Goal: Transaction & Acquisition: Obtain resource

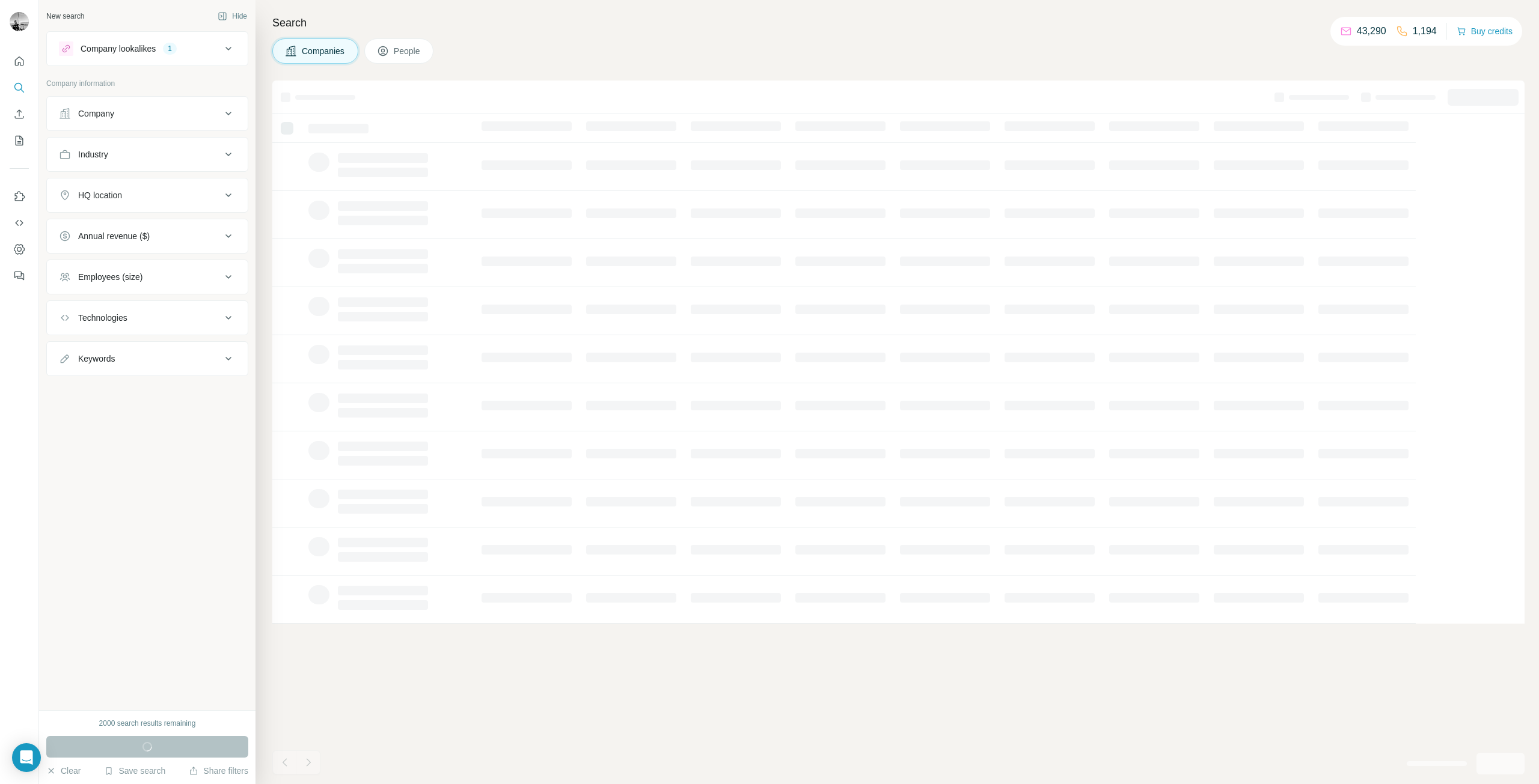
click at [385, 55] on icon at bounding box center [382, 51] width 9 height 9
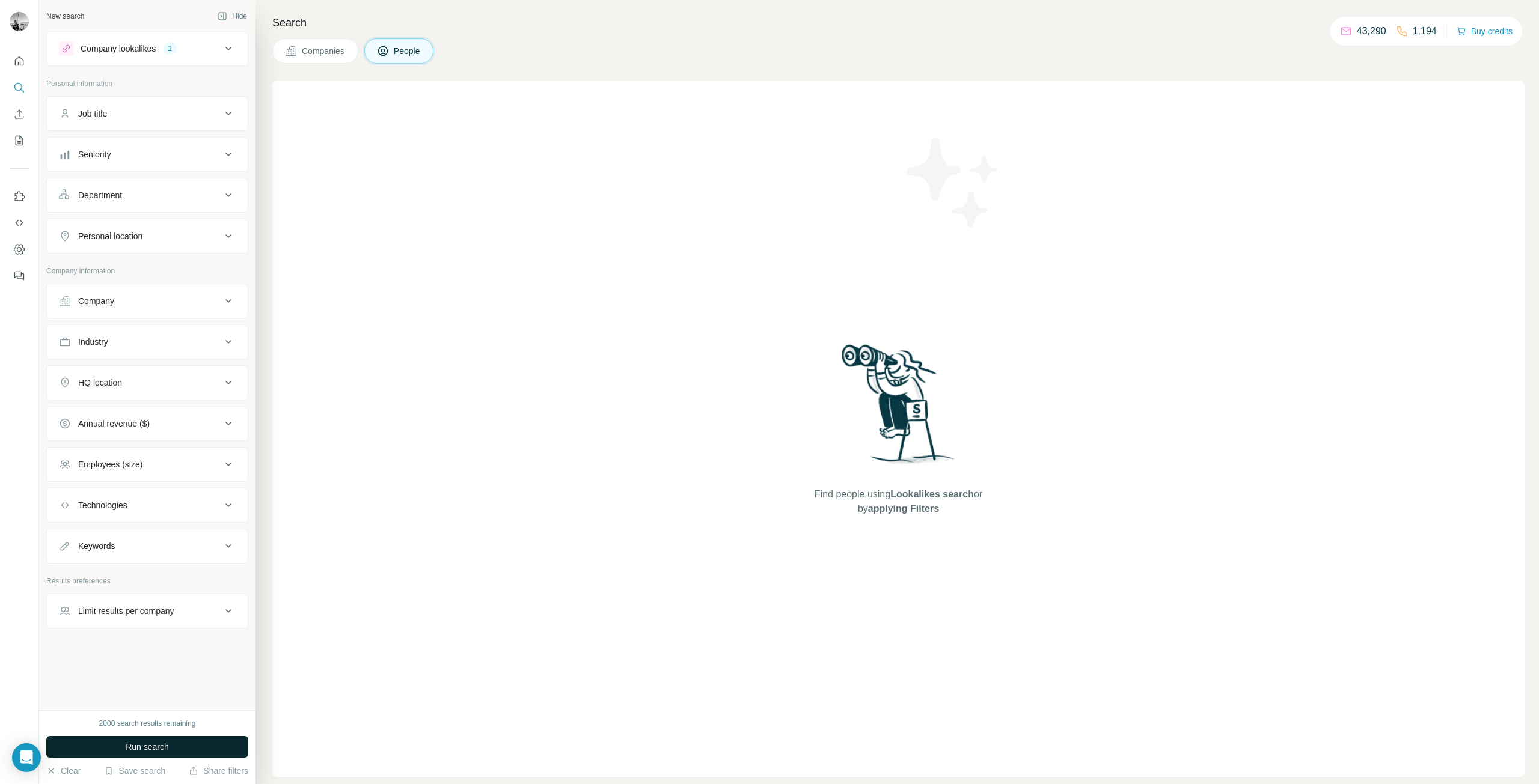
click at [156, 41] on div "Company lookalikes 1" at bounding box center [140, 49] width 162 height 15
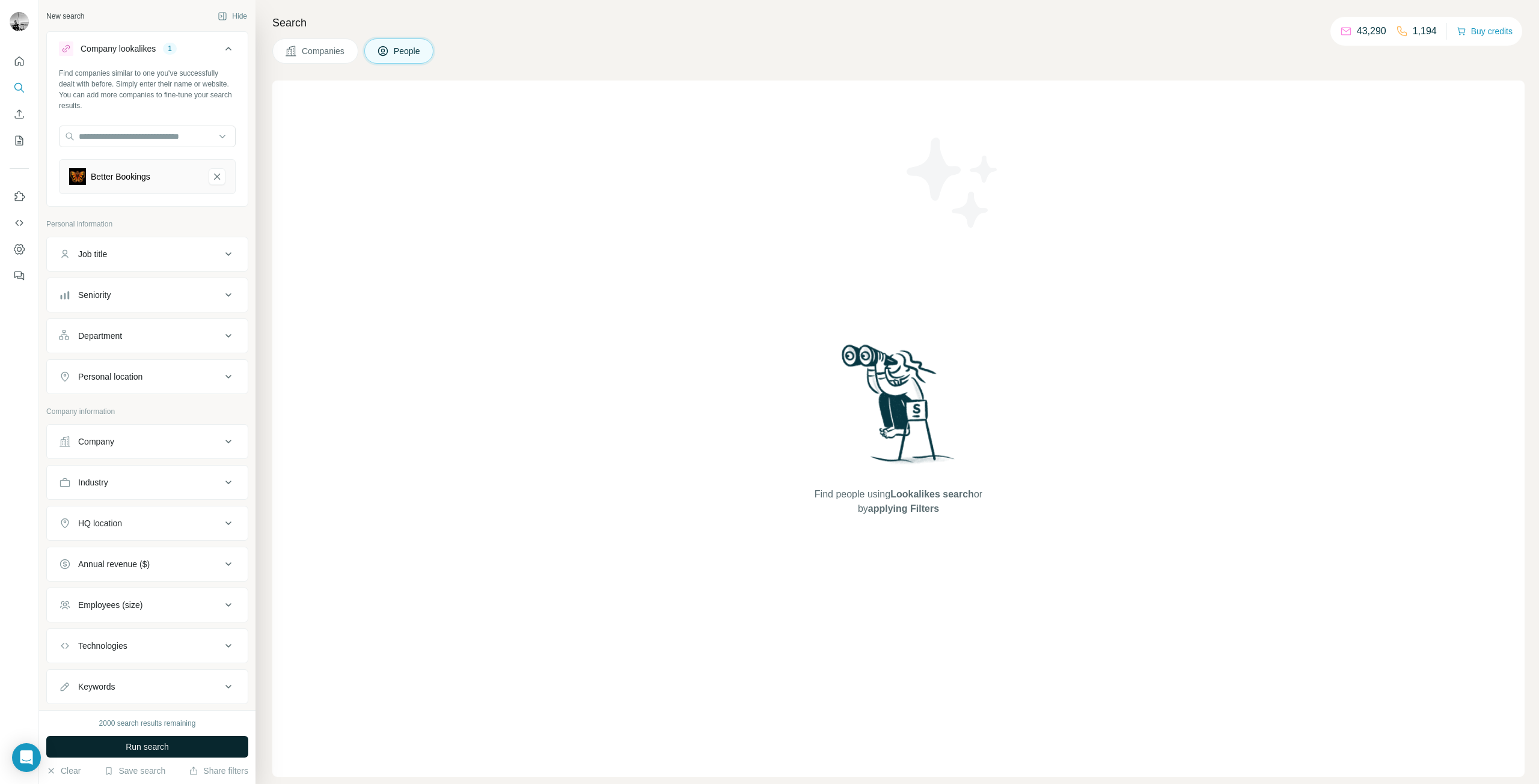
click at [130, 177] on div "Better Bookings" at bounding box center [121, 176] width 60 height 12
click at [149, 742] on span "Run search" at bounding box center [147, 747] width 43 height 12
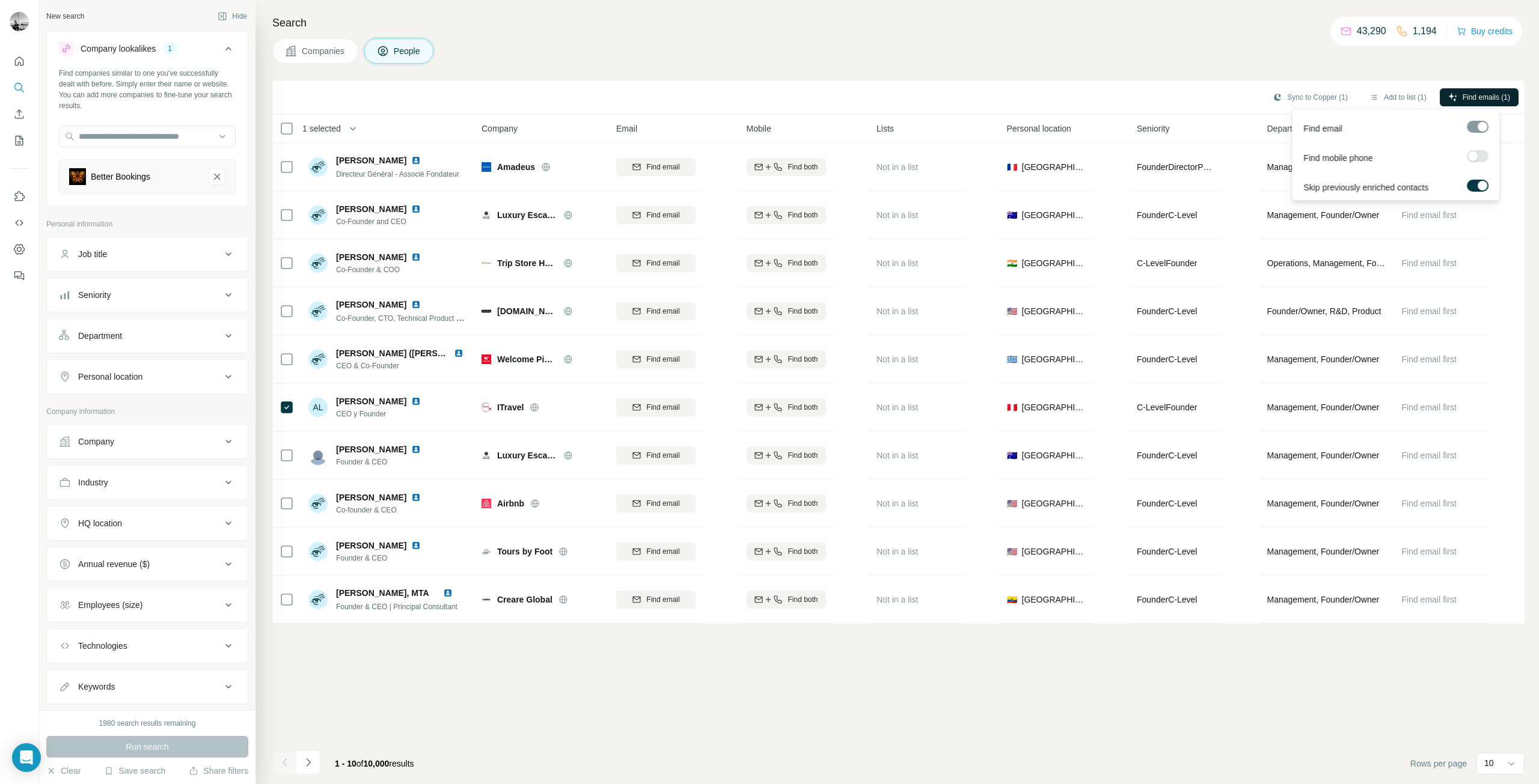
click at [1472, 92] on span "Find emails (1)" at bounding box center [1486, 97] width 47 height 11
click at [1189, 84] on div "Sync to Copper (1) Add to list (1) Find emails (1)" at bounding box center [898, 98] width 1252 height 33
click at [1480, 98] on span "Find emails (1)" at bounding box center [1486, 97] width 47 height 11
click at [1484, 184] on div at bounding box center [1482, 185] width 9 height 9
click at [1294, 97] on button "Sync to Copper (1)" at bounding box center [1310, 97] width 92 height 18
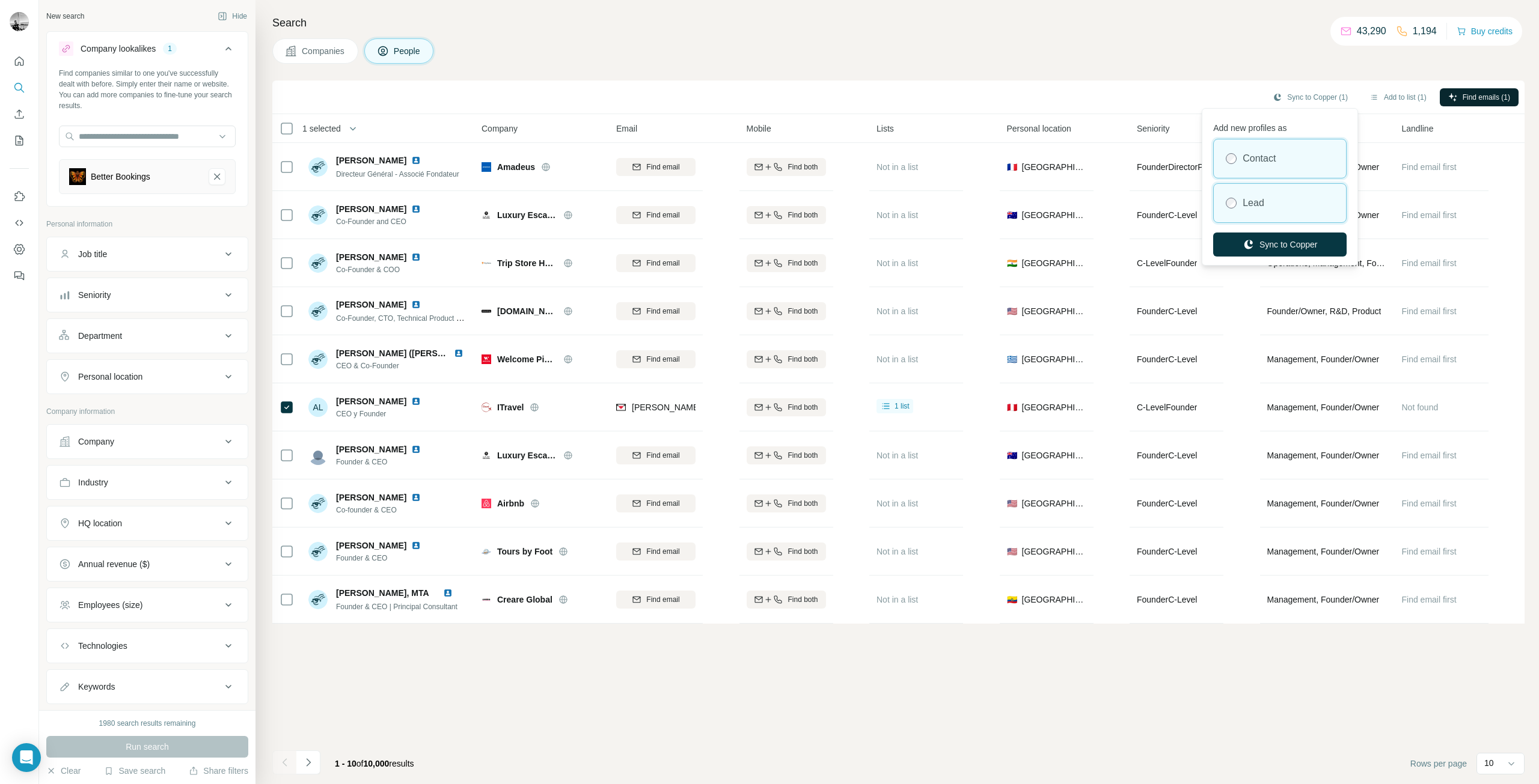
click at [1273, 202] on div "Lead" at bounding box center [1280, 203] width 133 height 39
click at [1275, 245] on button "Sync to Copper" at bounding box center [1280, 244] width 133 height 24
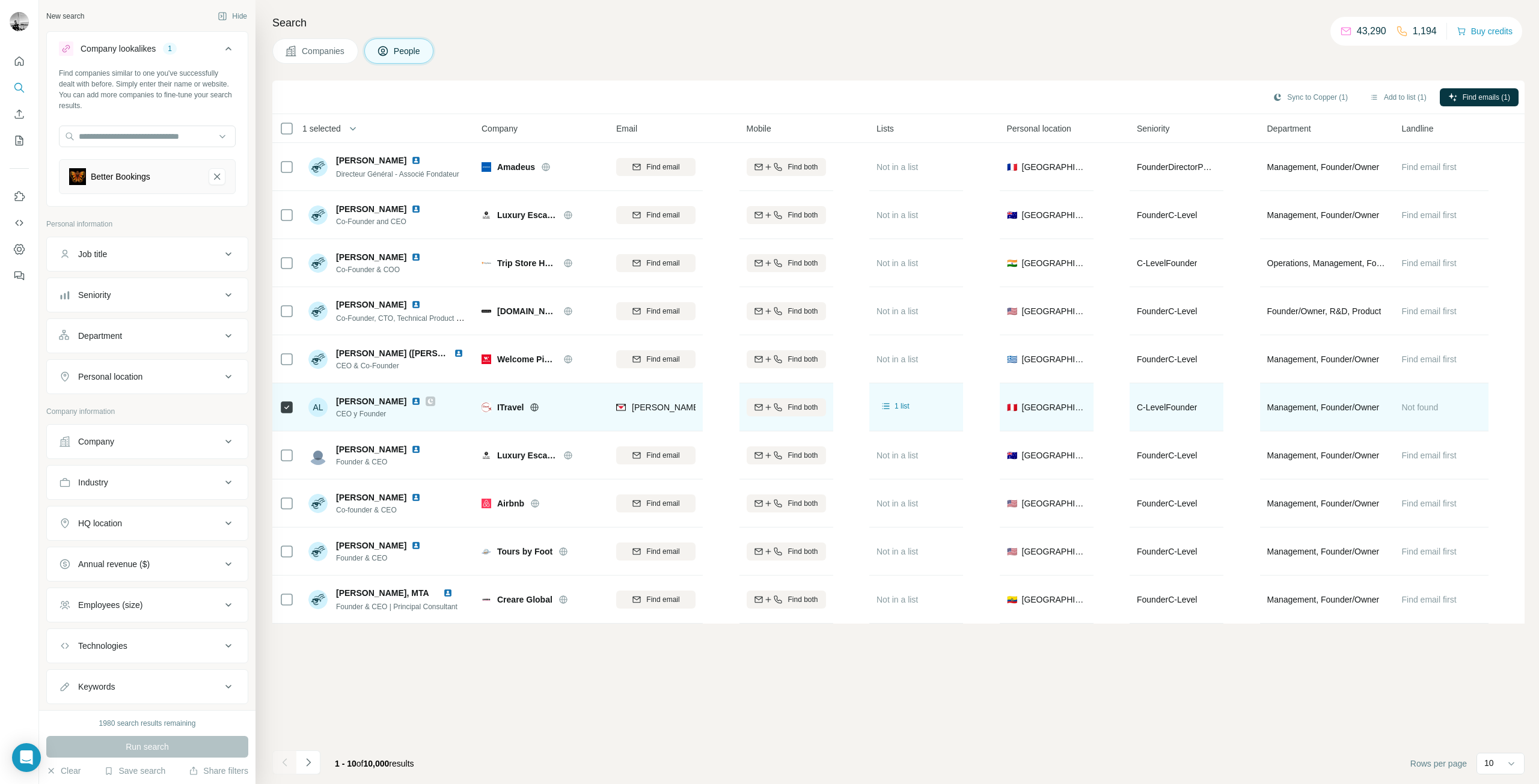
drag, startPoint x: 424, startPoint y: 400, endPoint x: 332, endPoint y: 402, distance: 92.0
click at [332, 402] on div "AL [PERSON_NAME] CEO y Founder" at bounding box center [371, 407] width 127 height 24
copy span "[PERSON_NAME]"
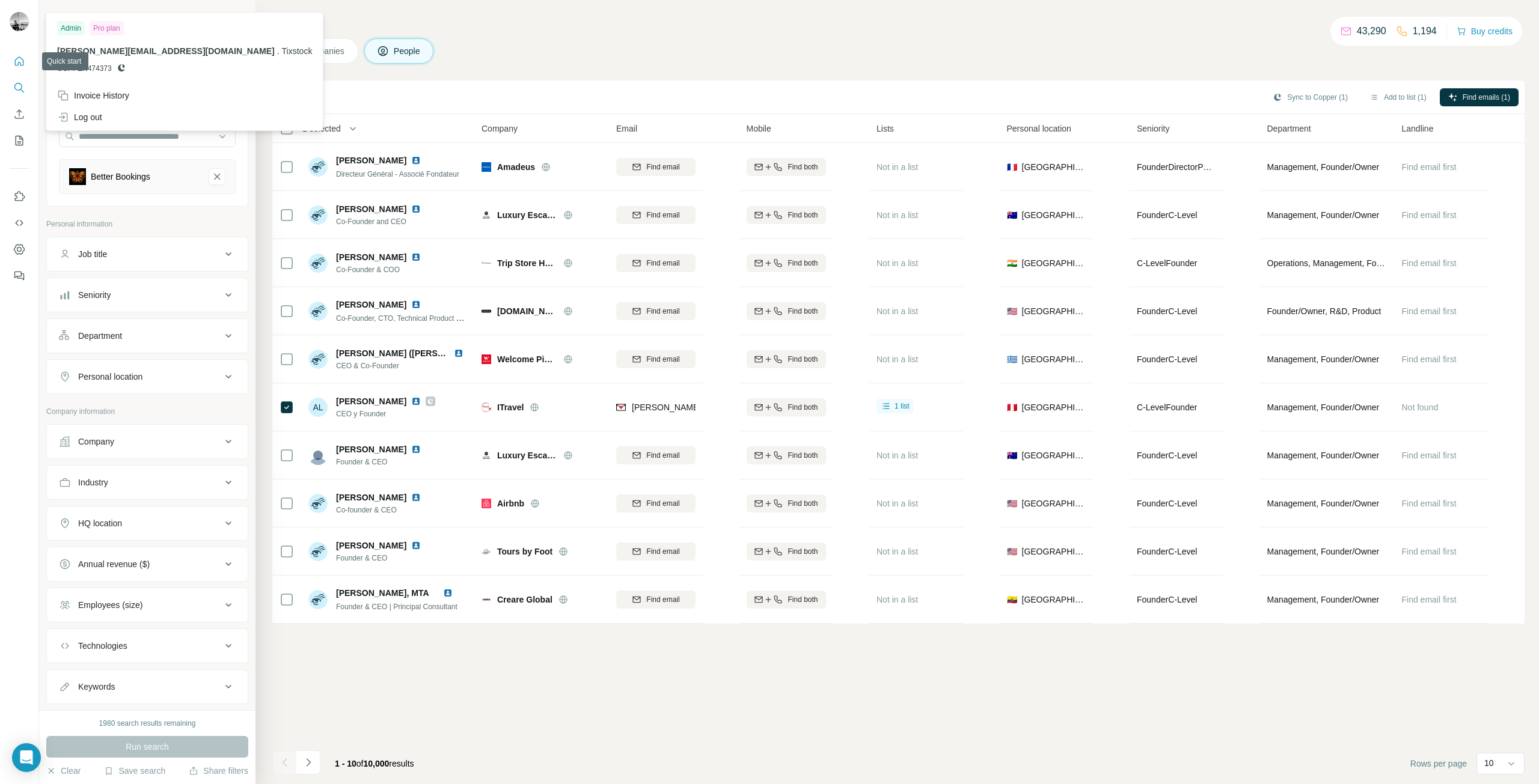
click at [20, 58] on icon "Quick start" at bounding box center [20, 61] width 9 height 9
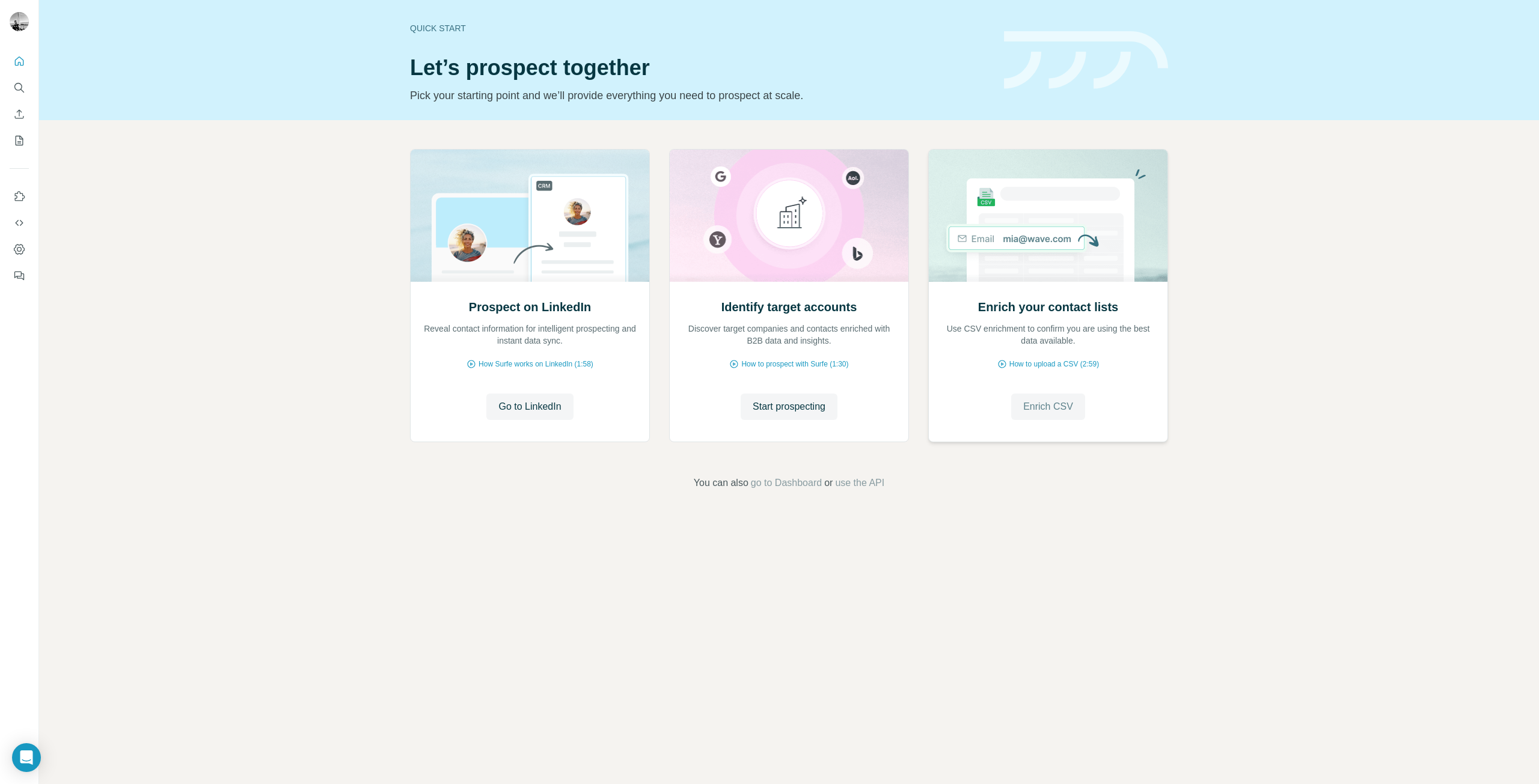
click at [1038, 411] on span "Enrich CSV" at bounding box center [1048, 407] width 50 height 15
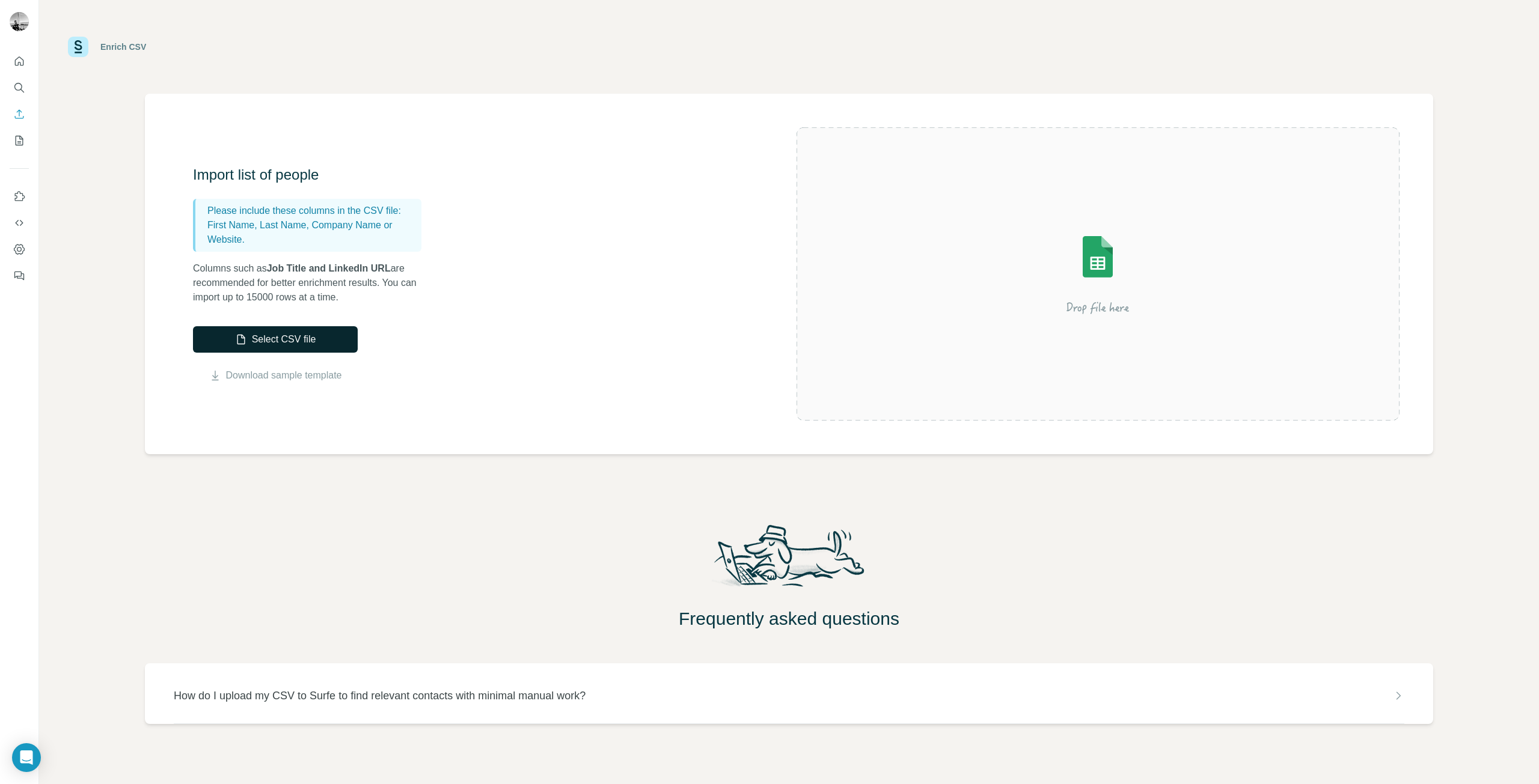
click at [301, 336] on button "Select CSV file" at bounding box center [275, 339] width 165 height 26
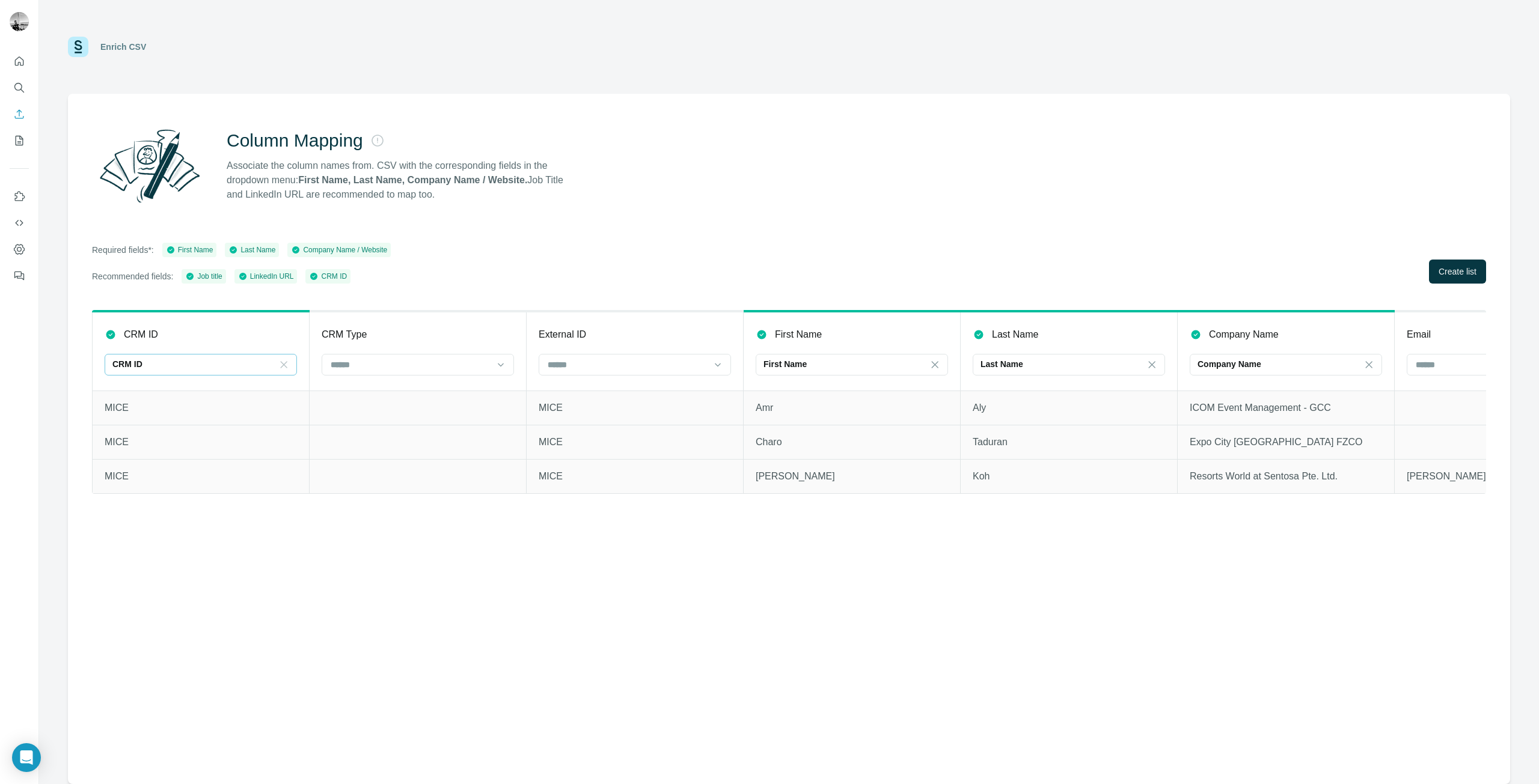
click at [286, 363] on icon at bounding box center [283, 365] width 12 height 12
click at [191, 363] on input at bounding box center [193, 365] width 162 height 13
click at [178, 381] on div "CRM ID" at bounding box center [200, 392] width 186 height 22
click at [184, 363] on div "CRM ID" at bounding box center [193, 364] width 162 height 12
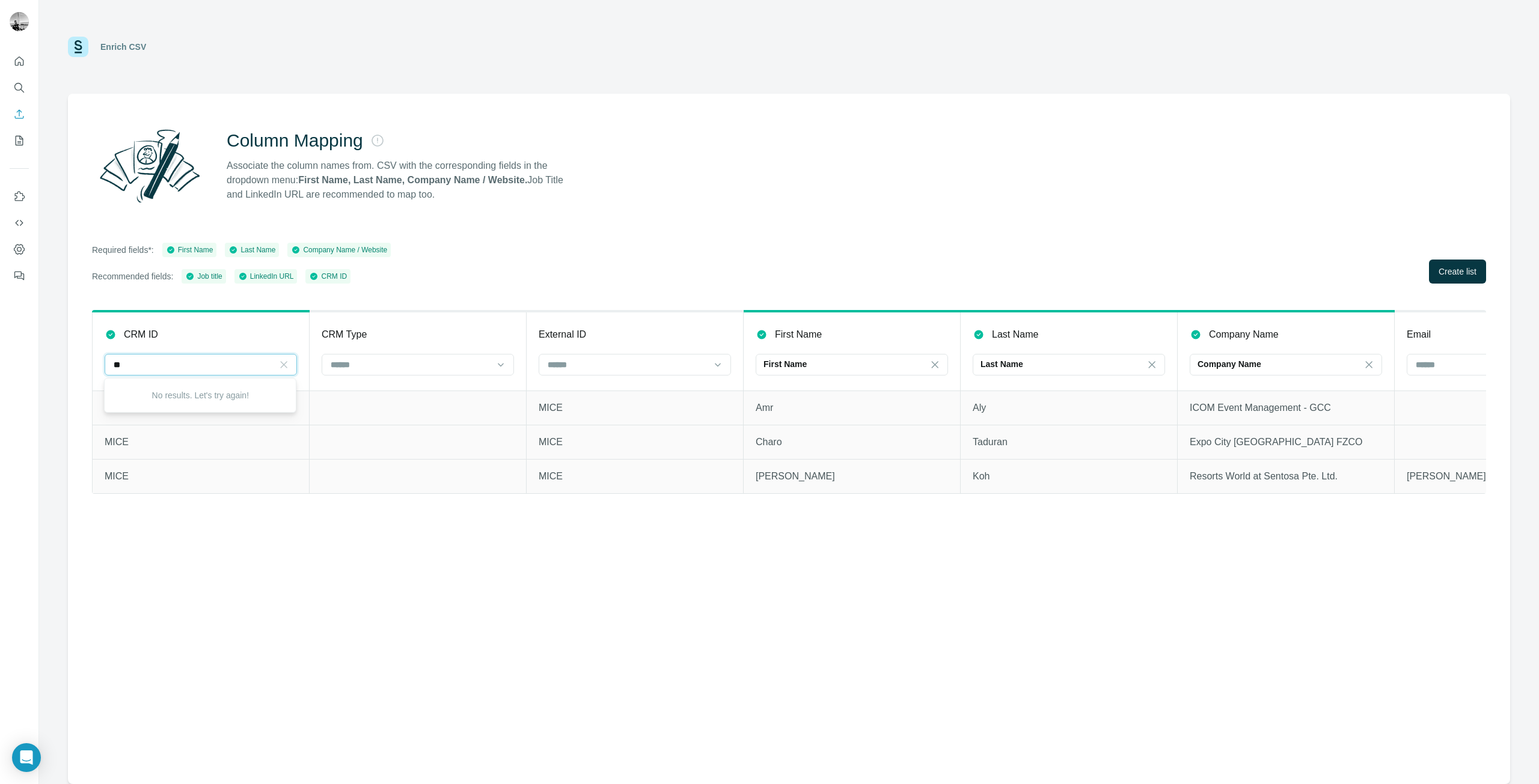
type input "*"
click at [382, 301] on div "Column Mapping Associate the column names from. CSV with the corresponding fiel…" at bounding box center [789, 439] width 1442 height 690
click at [284, 364] on icon at bounding box center [283, 365] width 12 height 12
click at [17, 59] on icon "Quick start" at bounding box center [19, 61] width 12 height 12
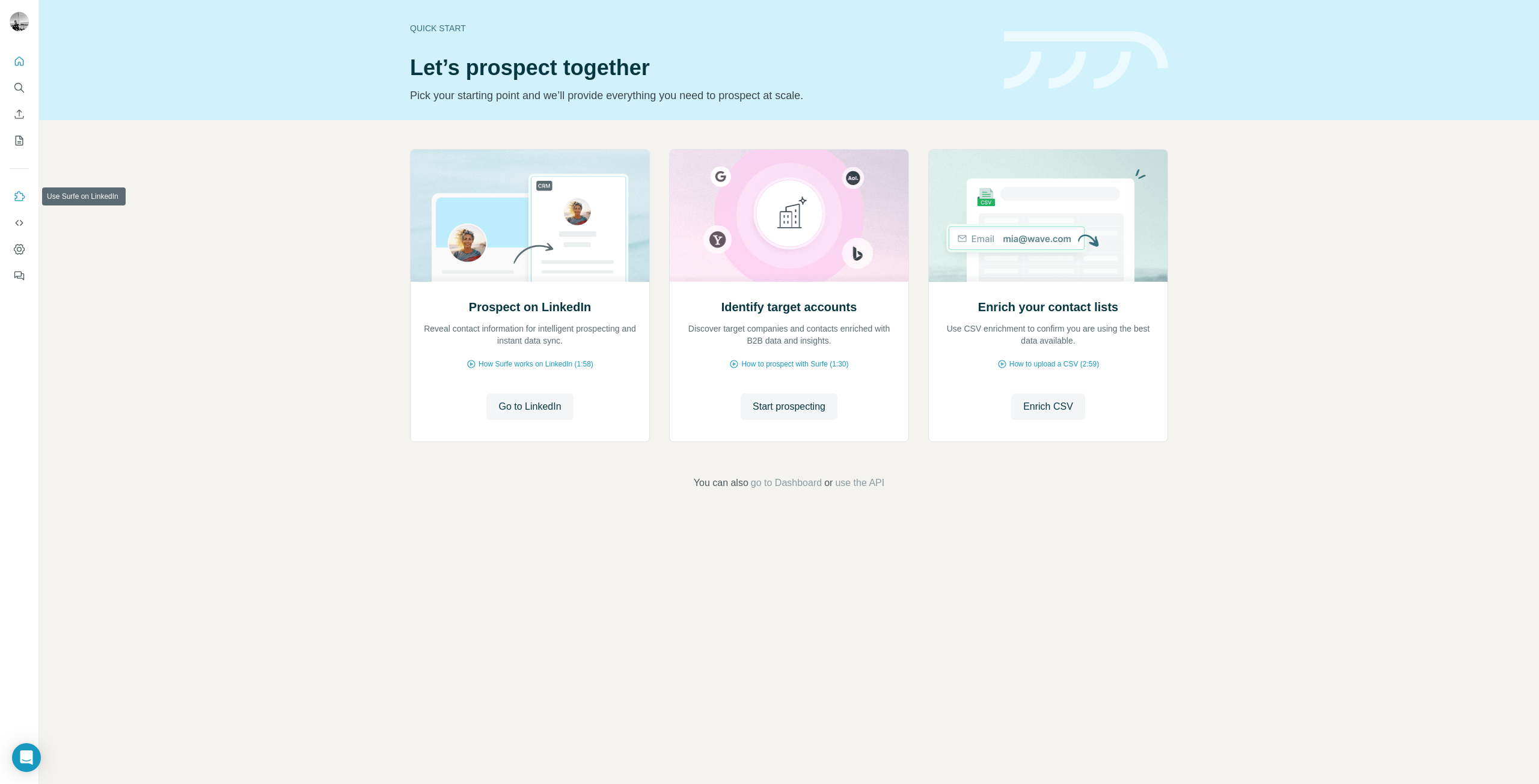
click at [18, 195] on icon "Use Surfe on LinkedIn" at bounding box center [19, 197] width 12 height 12
click at [15, 143] on icon "My lists" at bounding box center [19, 140] width 8 height 9
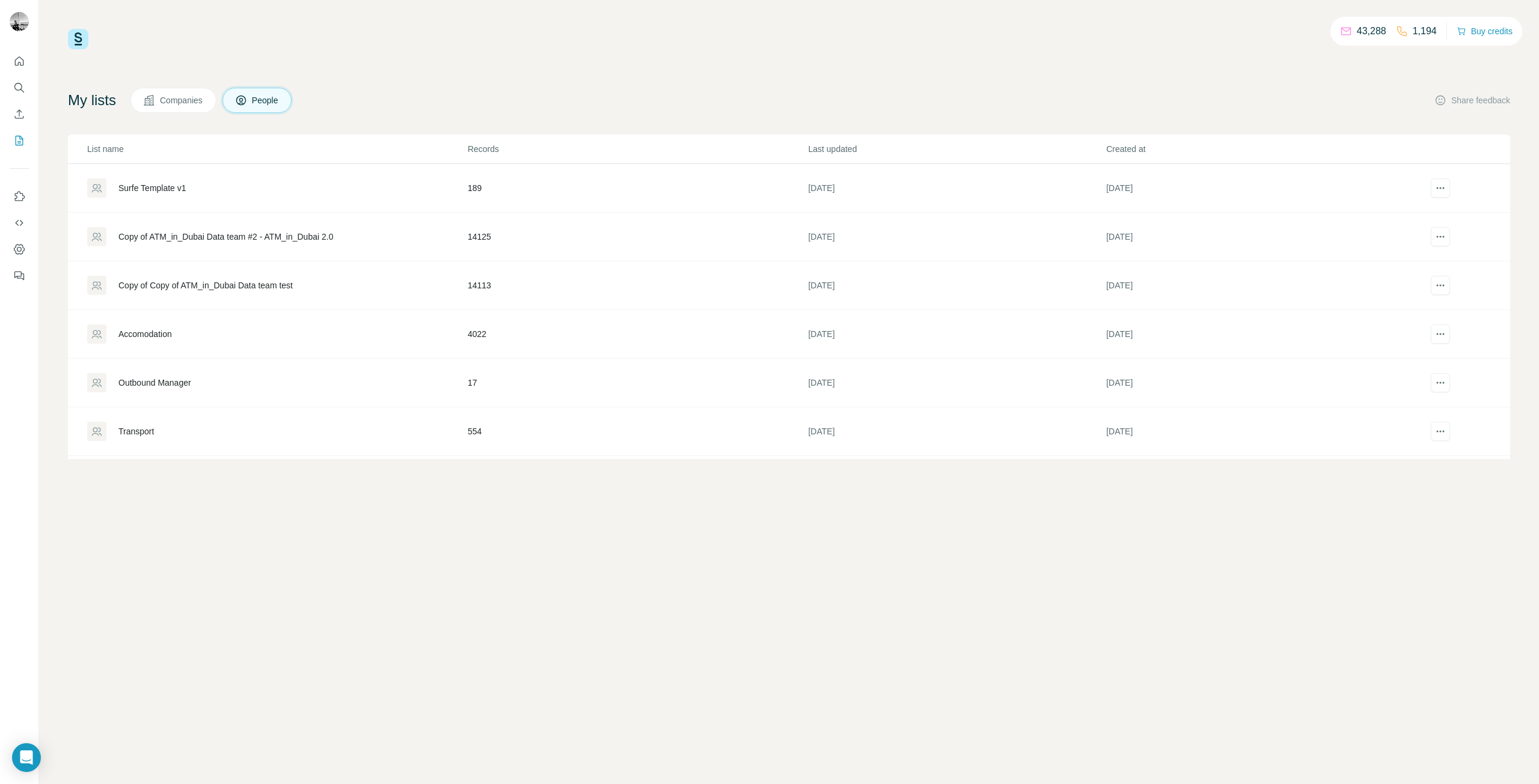
click at [745, 181] on td "189" at bounding box center [637, 188] width 341 height 49
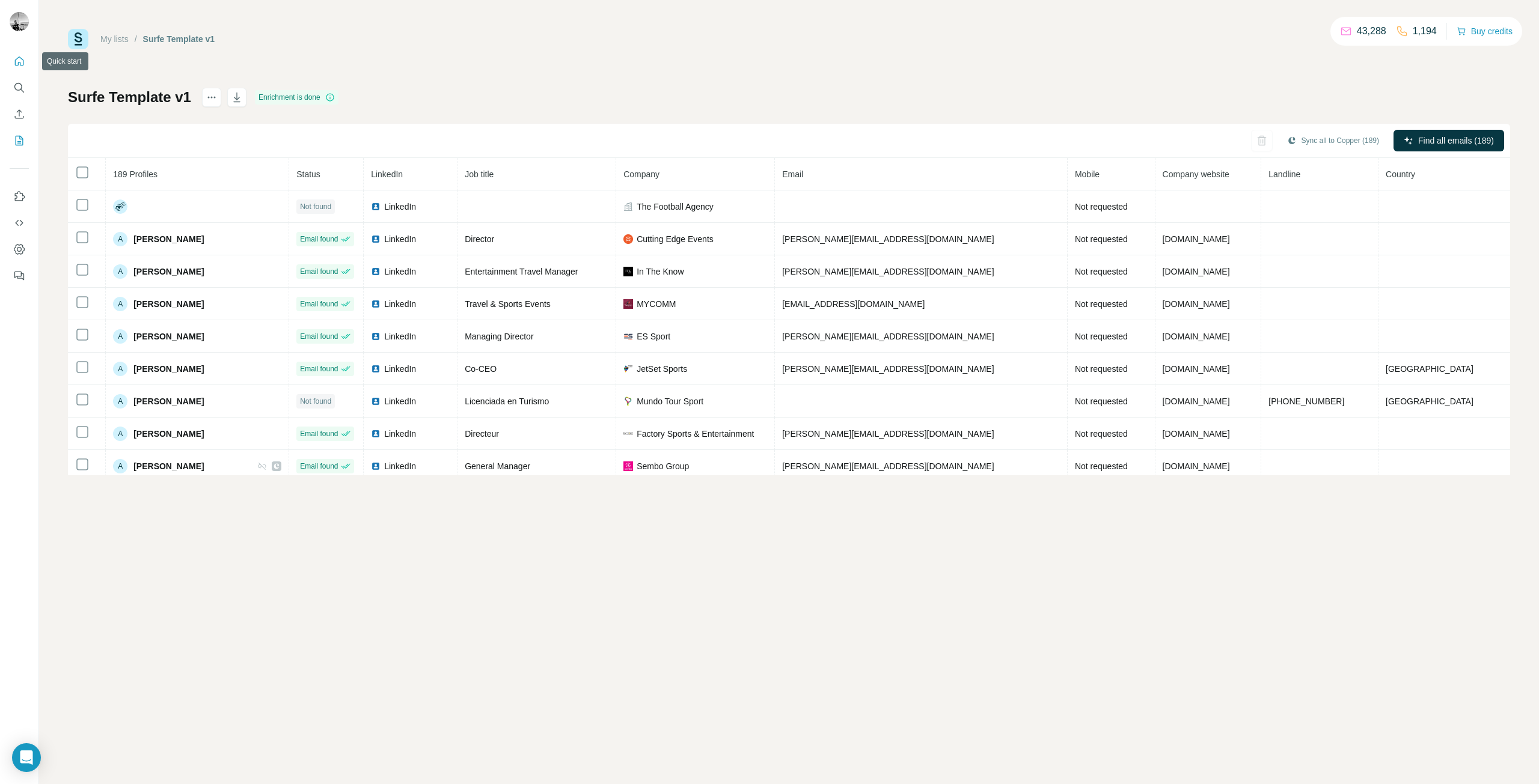
click at [17, 63] on icon "Quick start" at bounding box center [19, 61] width 12 height 12
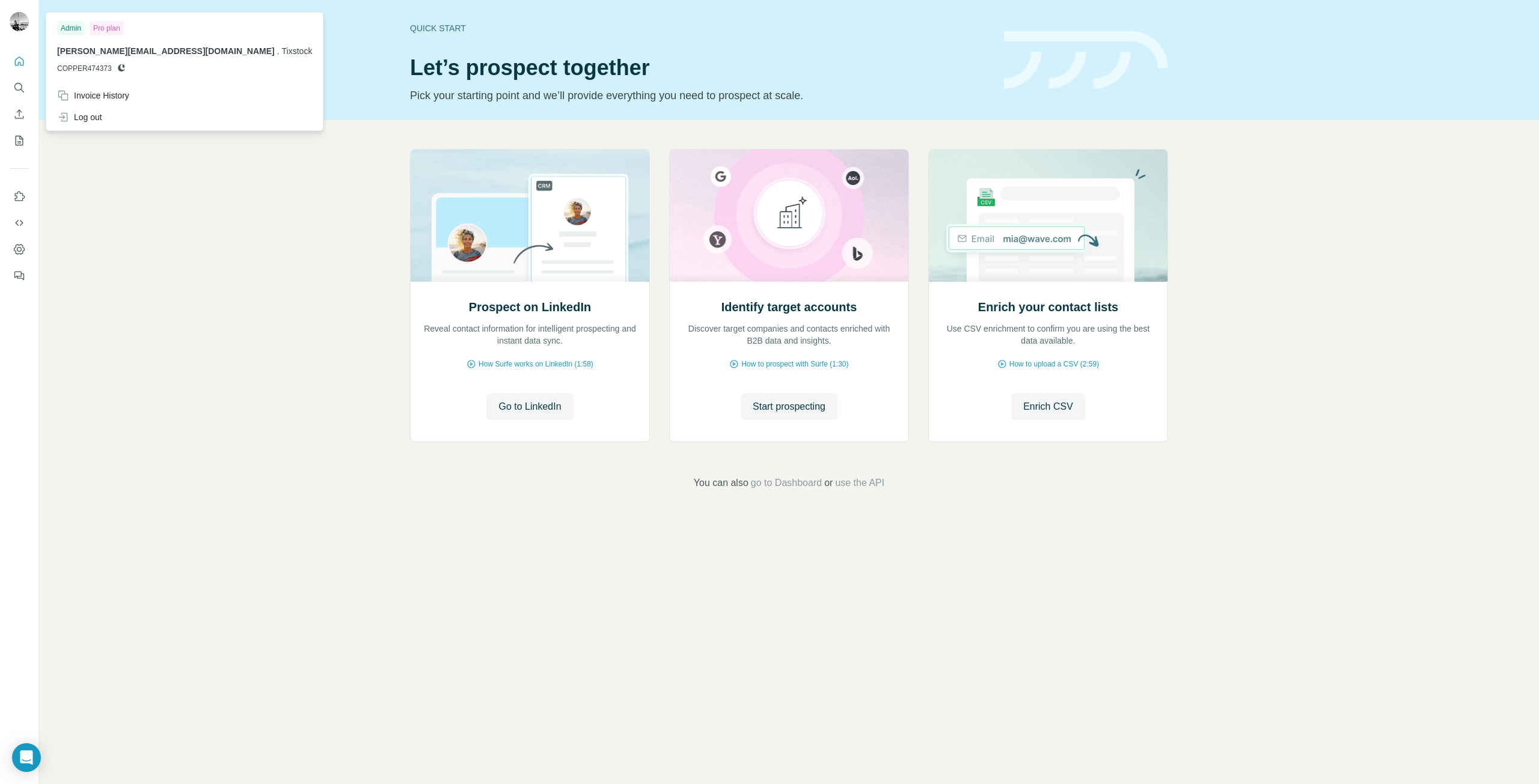
click at [15, 18] on img at bounding box center [19, 22] width 19 height 19
click at [69, 25] on div "Admin" at bounding box center [71, 28] width 28 height 15
click at [13, 136] on icon "My lists" at bounding box center [19, 140] width 12 height 12
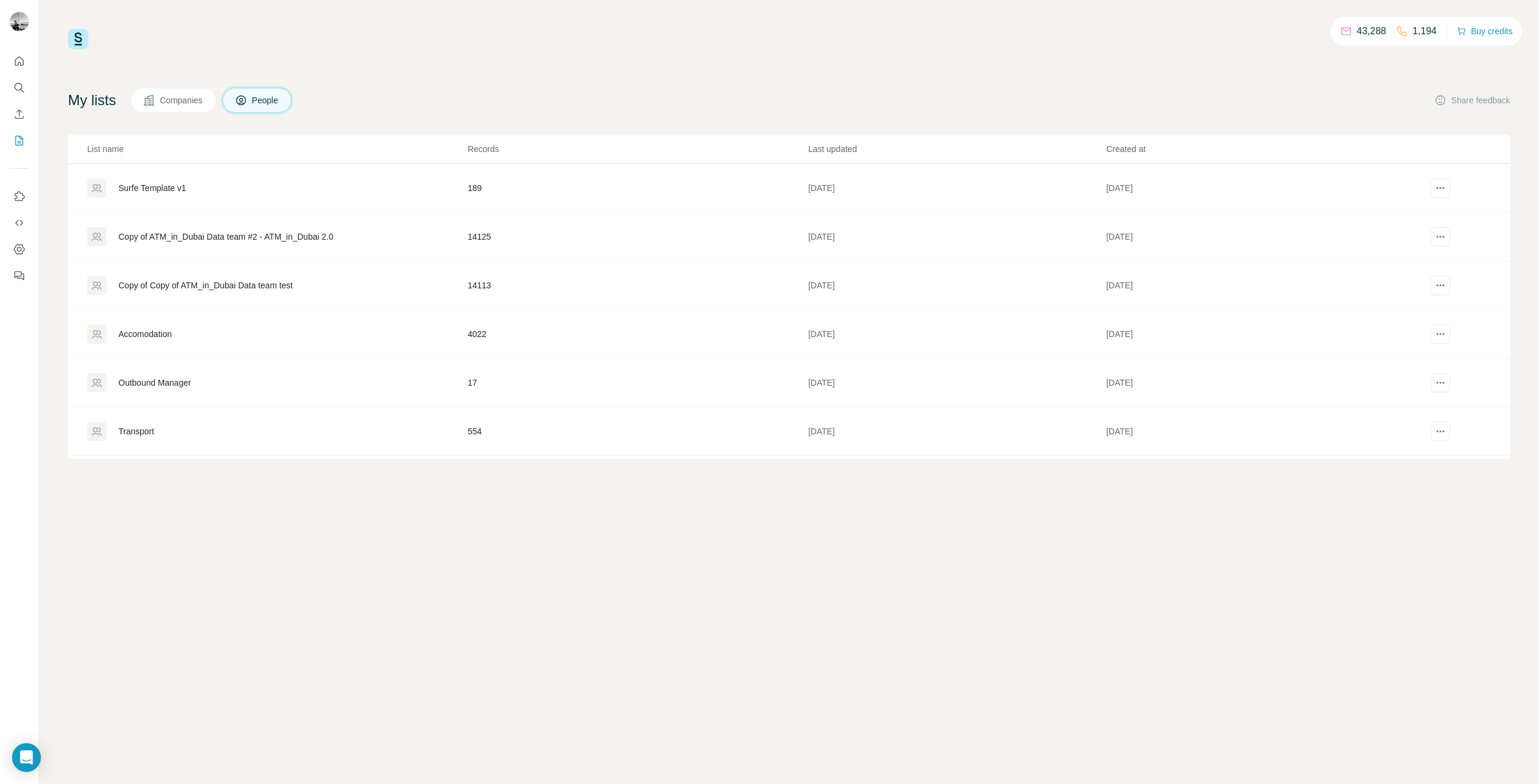
click at [184, 104] on span "Companies" at bounding box center [182, 100] width 44 height 12
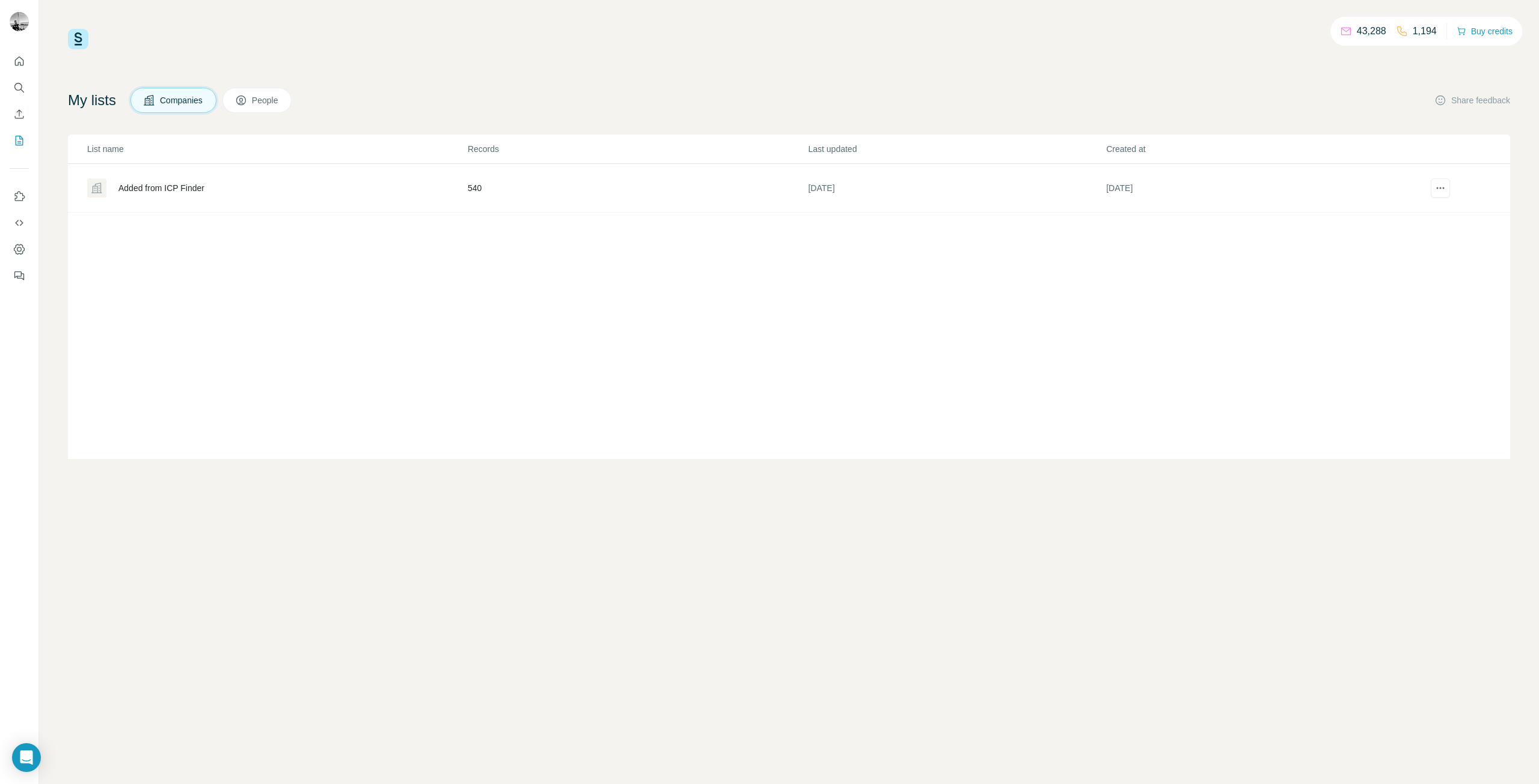
click at [78, 36] on img at bounding box center [78, 39] width 20 height 20
click at [22, 199] on icon "Use Surfe on LinkedIn" at bounding box center [19, 197] width 12 height 12
click at [20, 244] on icon "Dashboard" at bounding box center [19, 249] width 11 height 10
click at [20, 63] on icon "Quick start" at bounding box center [20, 61] width 9 height 9
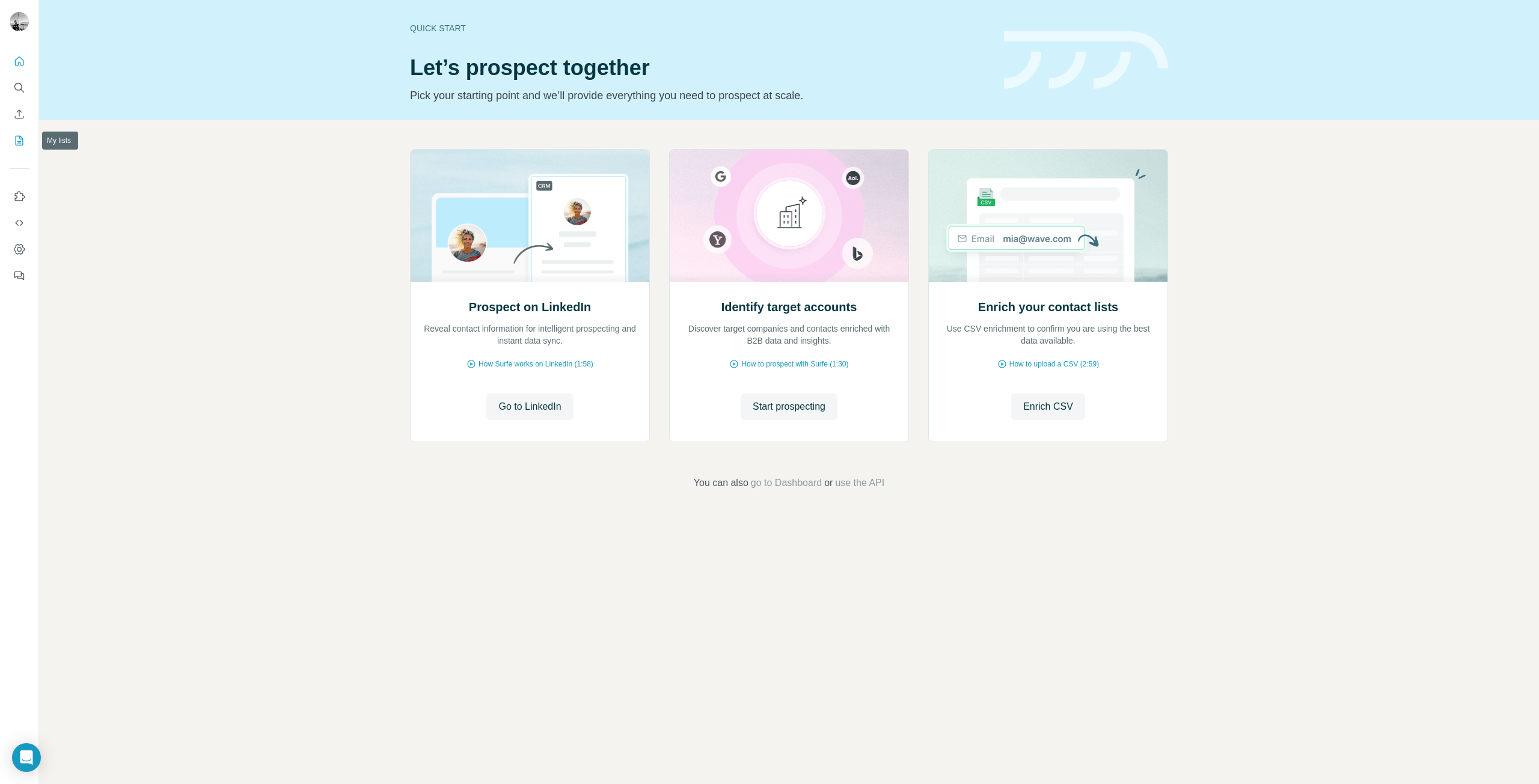
click at [15, 140] on icon "My lists" at bounding box center [19, 140] width 12 height 12
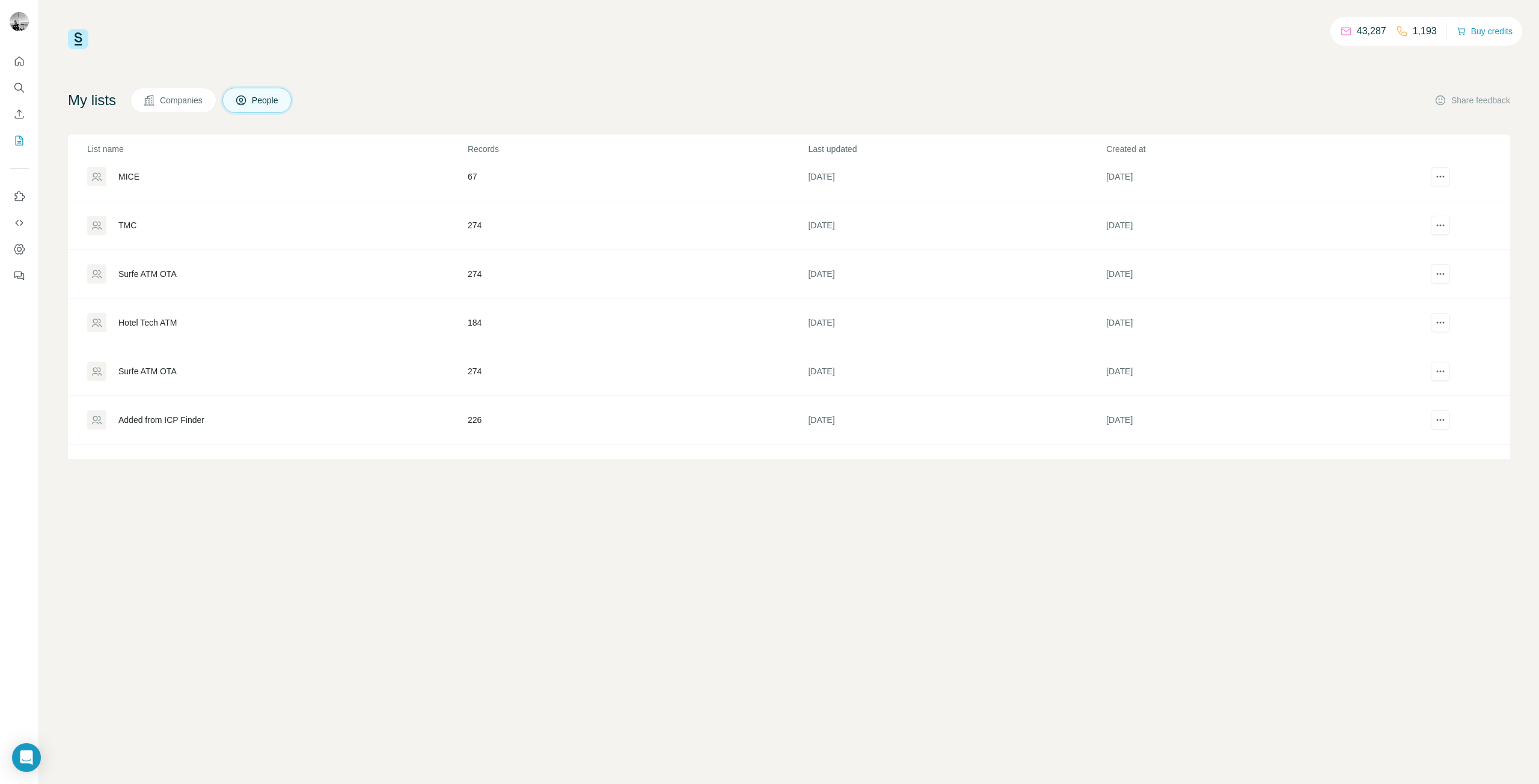
scroll to position [577, 0]
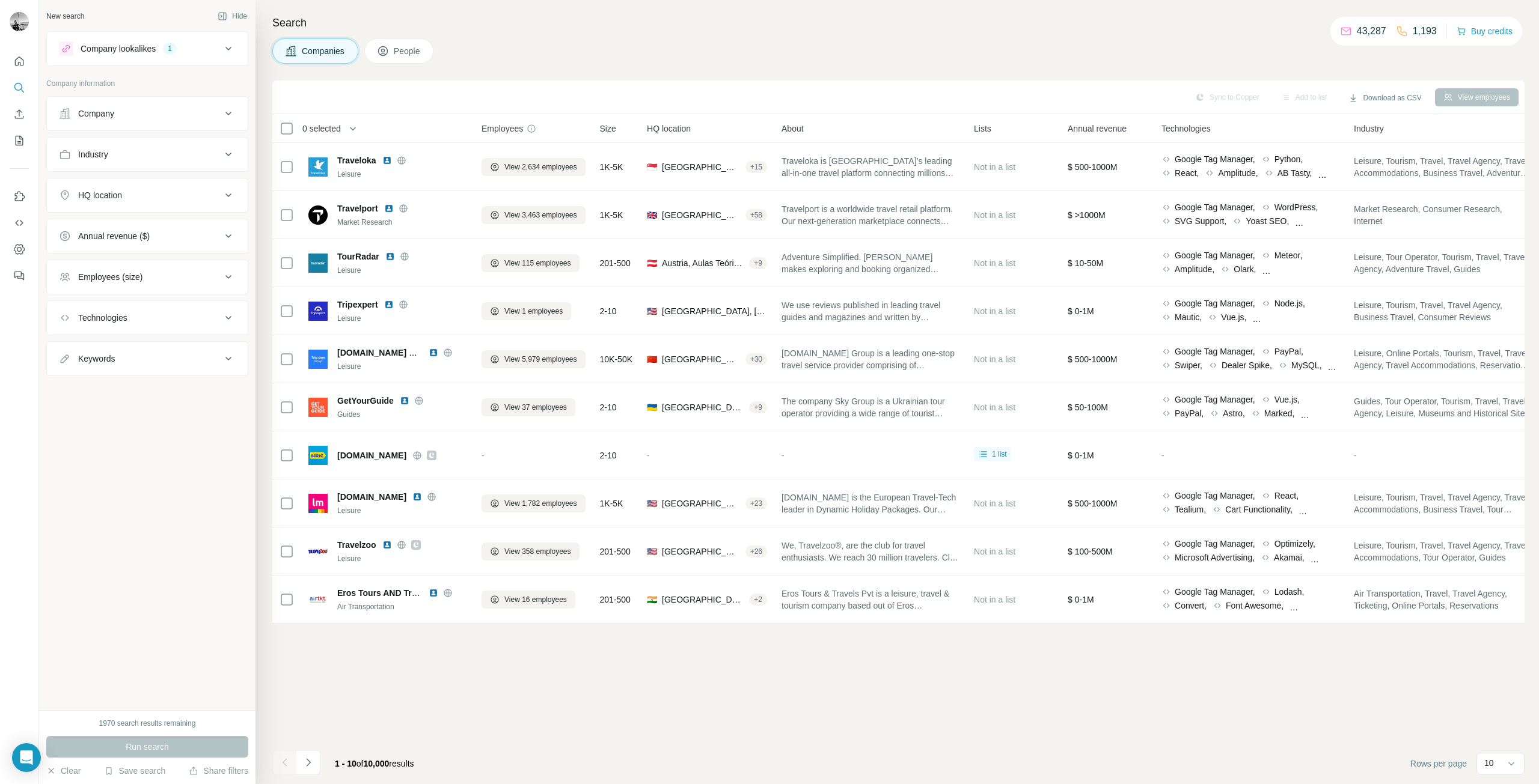
click at [401, 55] on span "People" at bounding box center [408, 51] width 28 height 12
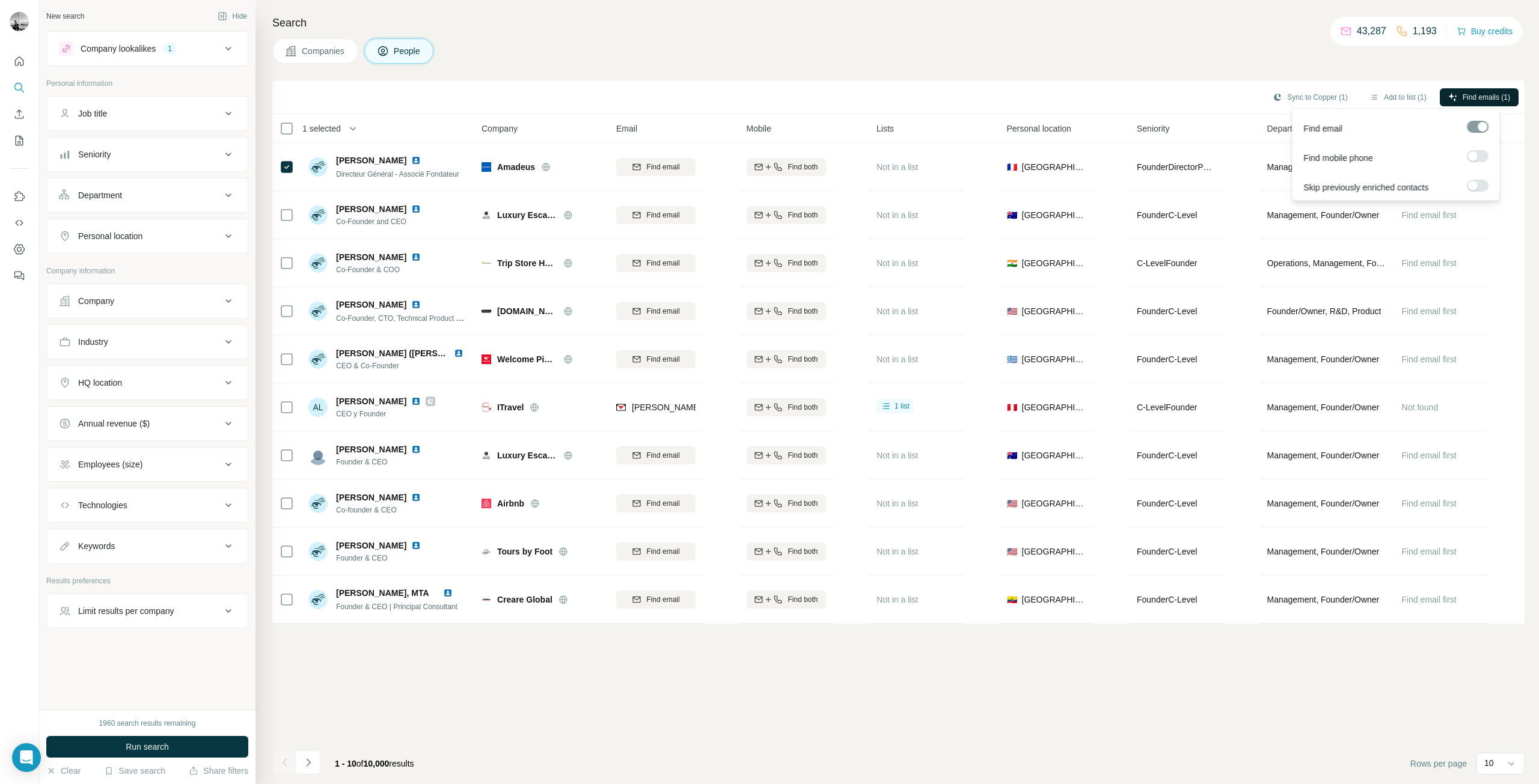
click at [1465, 95] on span "Find emails (1)" at bounding box center [1486, 97] width 47 height 11
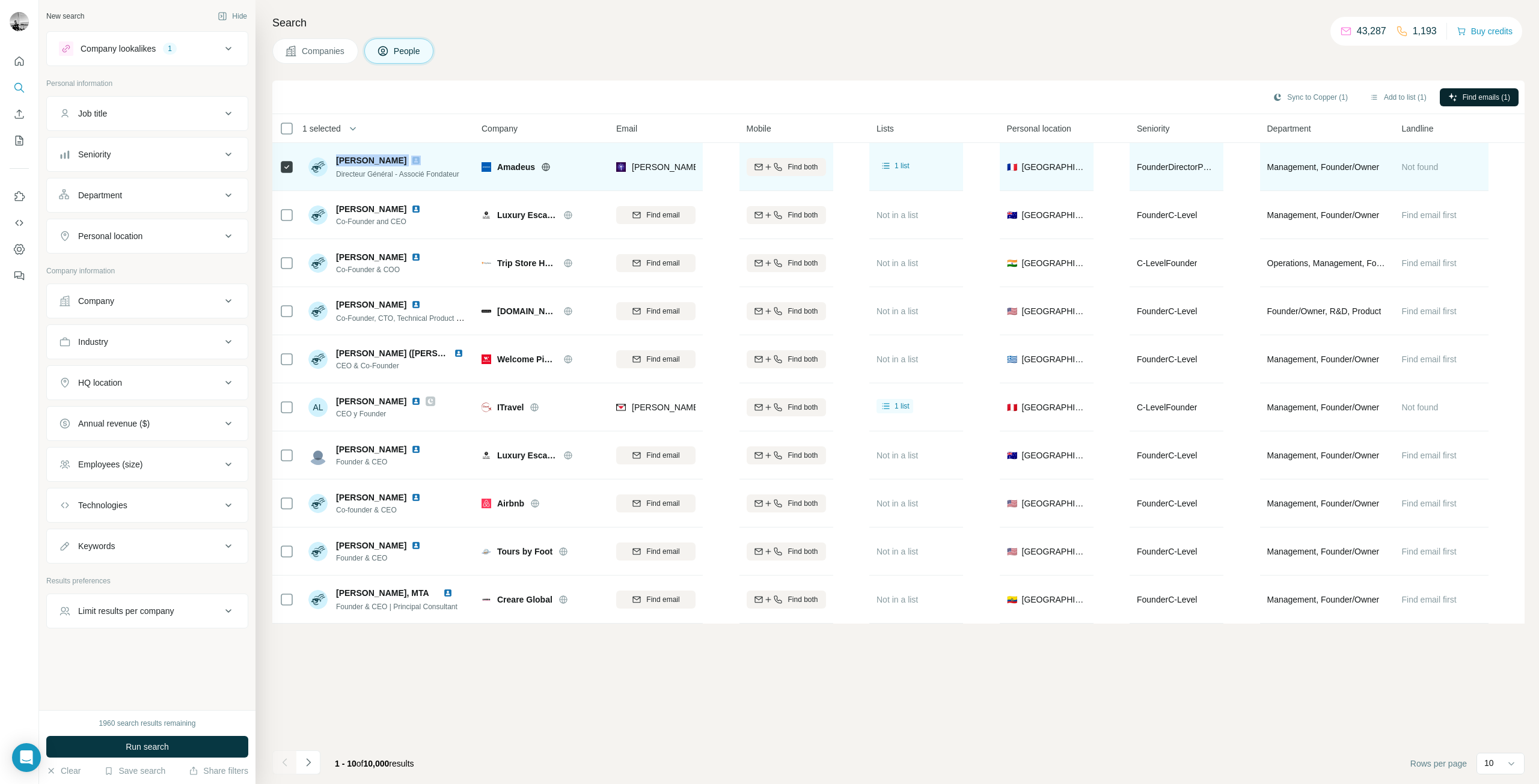
drag, startPoint x: 336, startPoint y: 160, endPoint x: 417, endPoint y: 160, distance: 81.0
click at [417, 160] on div "[PERSON_NAME]" at bounding box center [397, 160] width 123 height 12
copy span "[PERSON_NAME]"
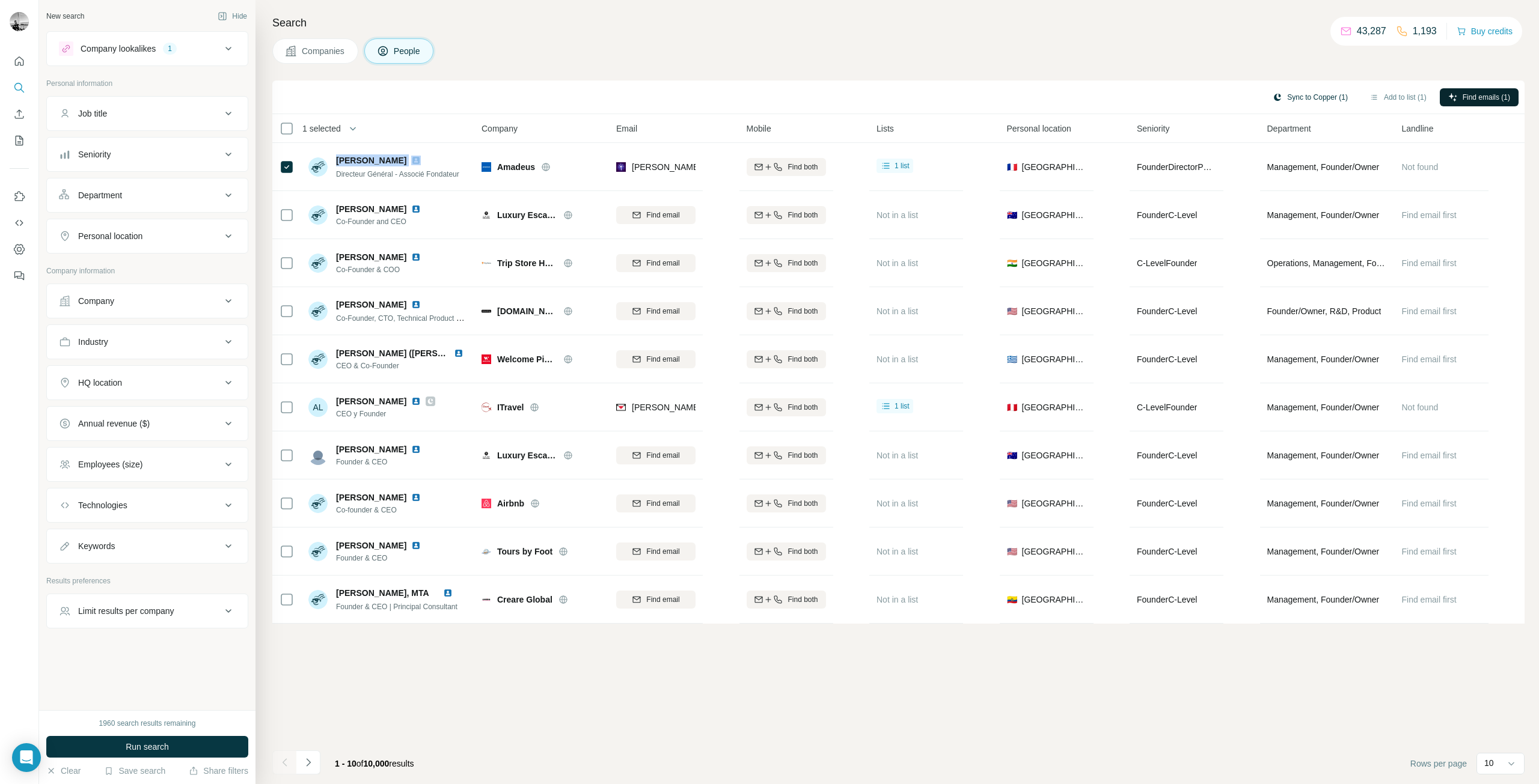
click at [1305, 97] on button "Sync to Copper (1)" at bounding box center [1310, 97] width 92 height 18
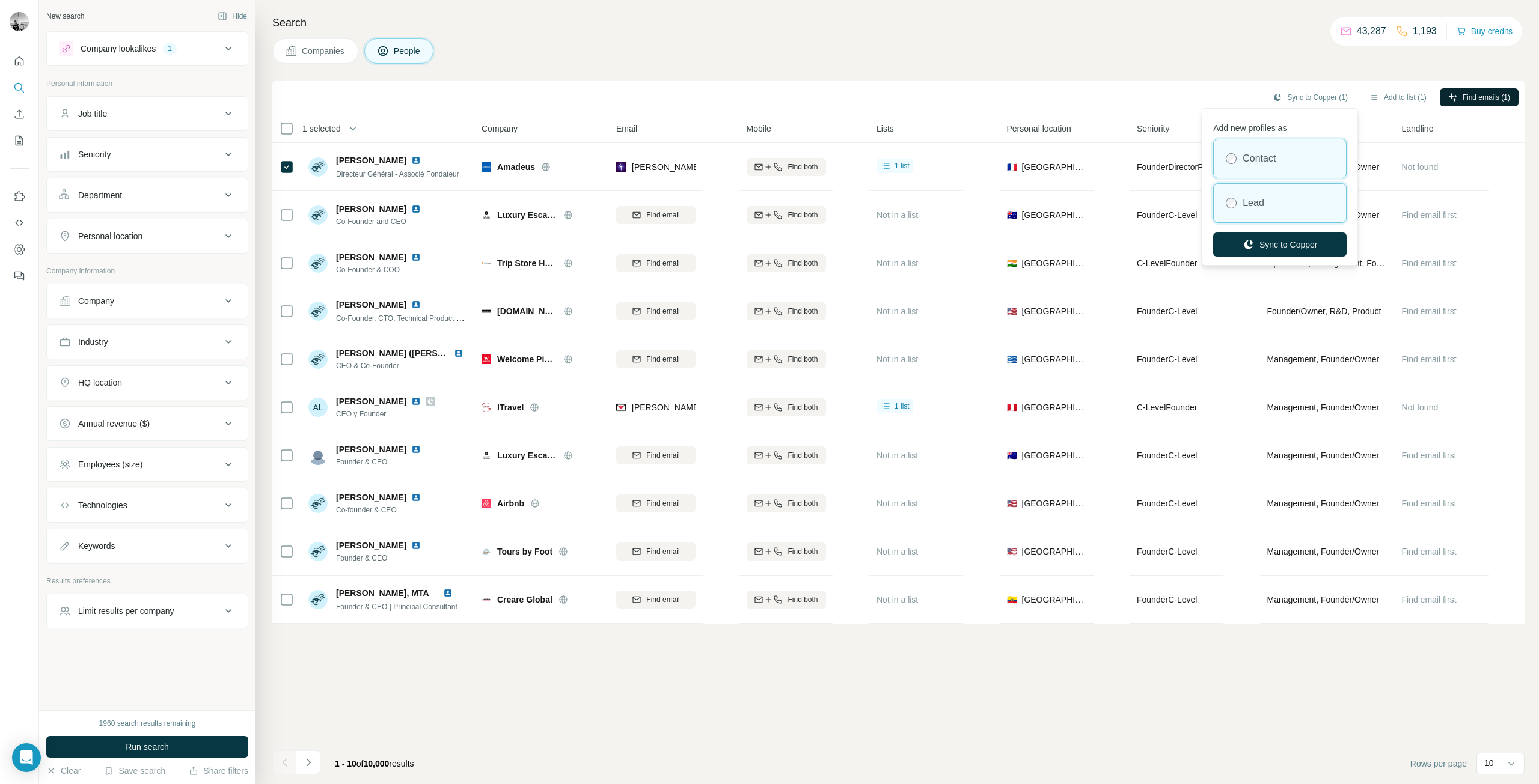
click at [1272, 192] on div "Lead" at bounding box center [1280, 203] width 133 height 39
click at [1287, 243] on button "Sync to Copper" at bounding box center [1280, 244] width 133 height 24
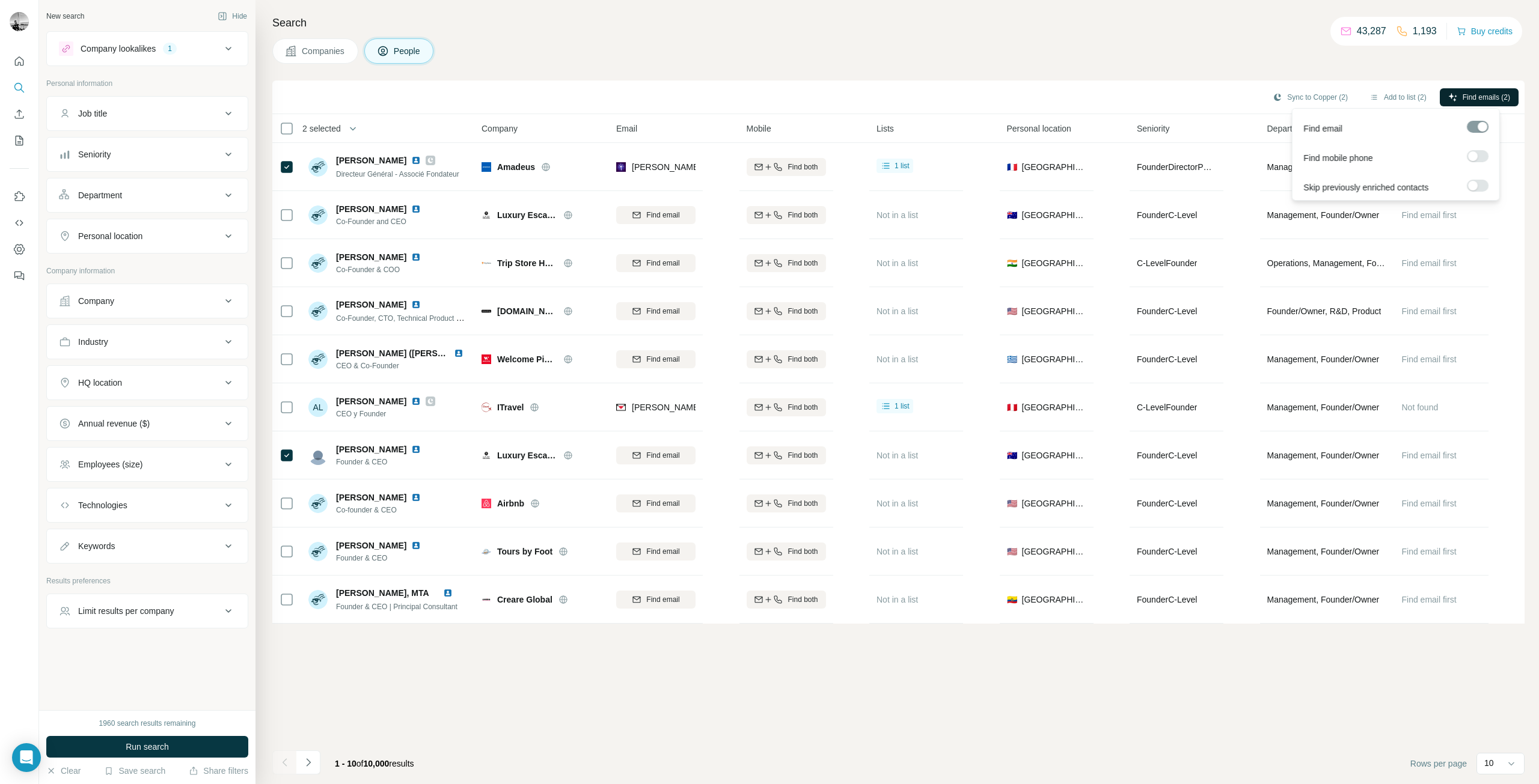
click at [1463, 96] on span "Find emails (2)" at bounding box center [1486, 97] width 47 height 11
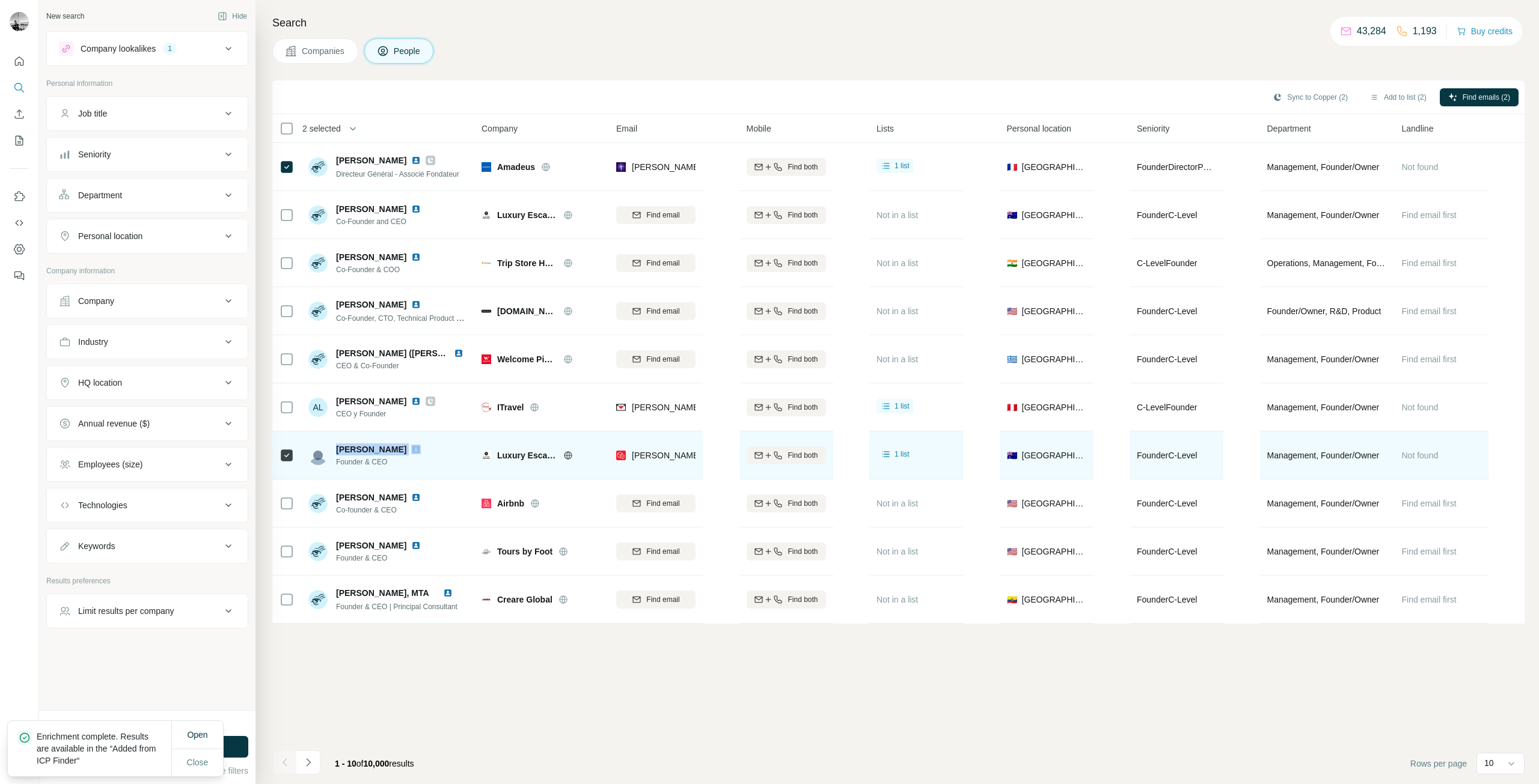
drag, startPoint x: 333, startPoint y: 449, endPoint x: 400, endPoint y: 451, distance: 67.0
click at [400, 451] on div "Arnaud PASCO Founder & CEO" at bounding box center [366, 455] width 117 height 24
copy span "[PERSON_NAME]"
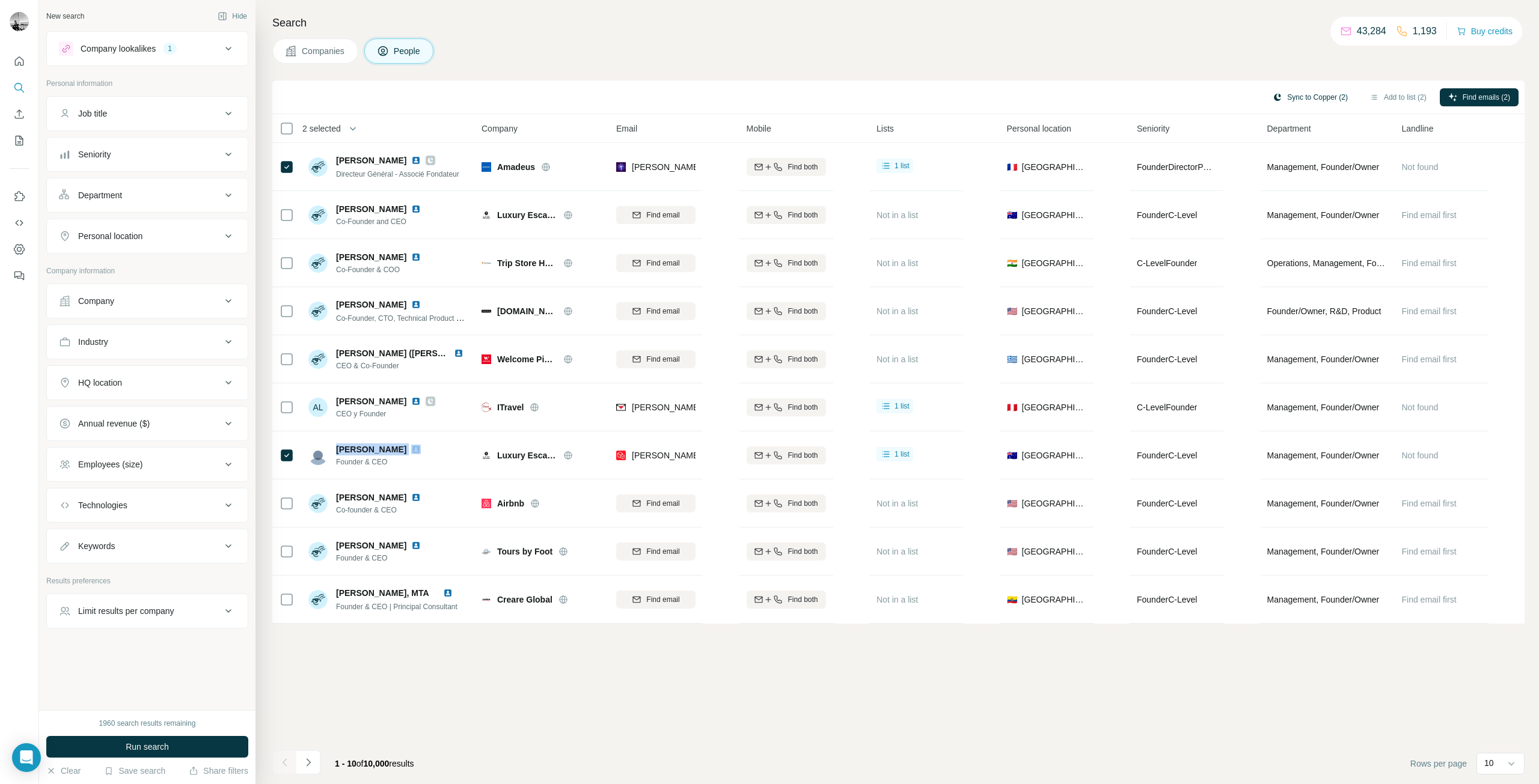
click at [1296, 93] on button "Sync to Copper (2)" at bounding box center [1310, 97] width 92 height 18
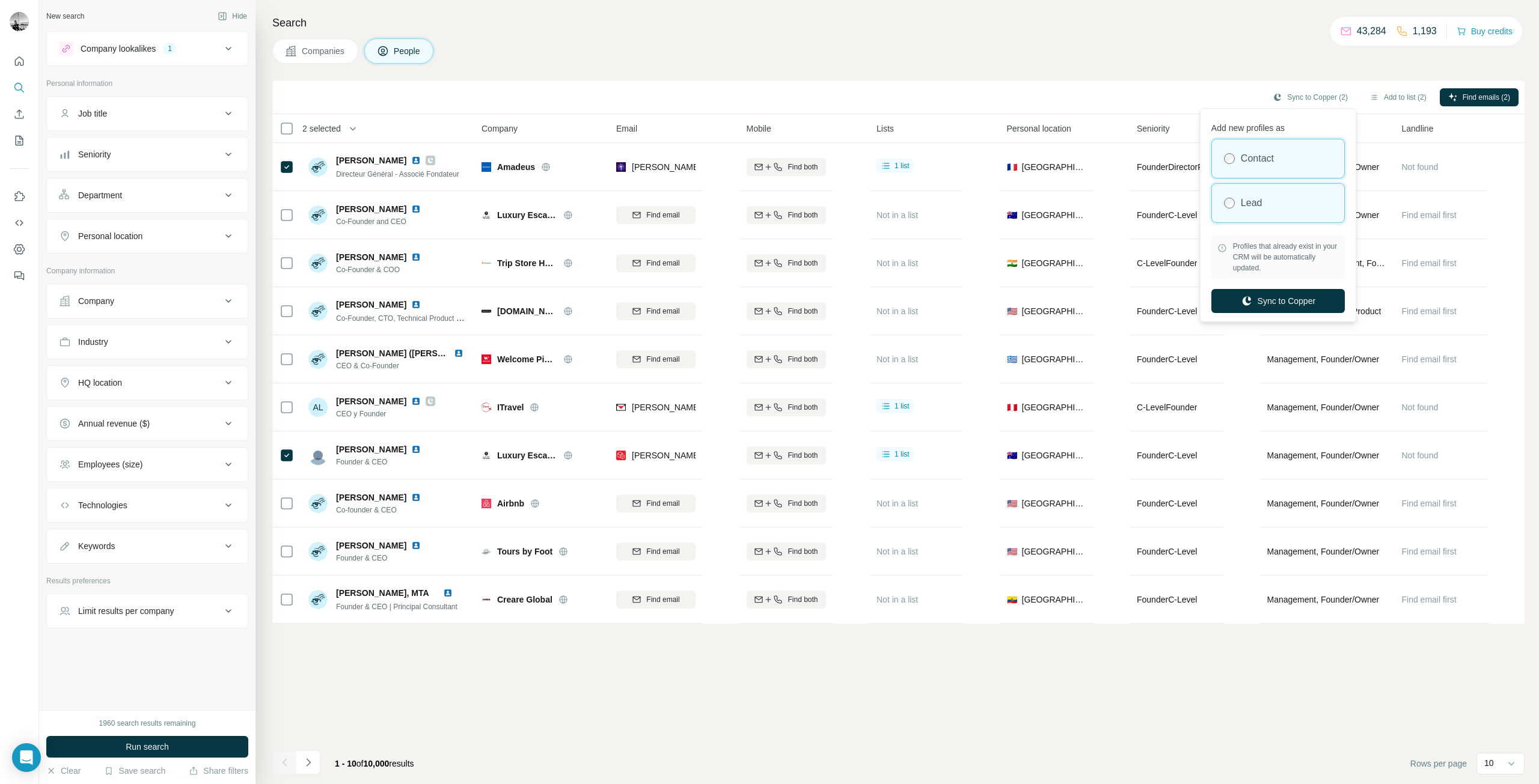
click at [1315, 202] on div "Lead" at bounding box center [1278, 203] width 133 height 39
click at [1296, 298] on button "Sync to Copper" at bounding box center [1278, 301] width 133 height 24
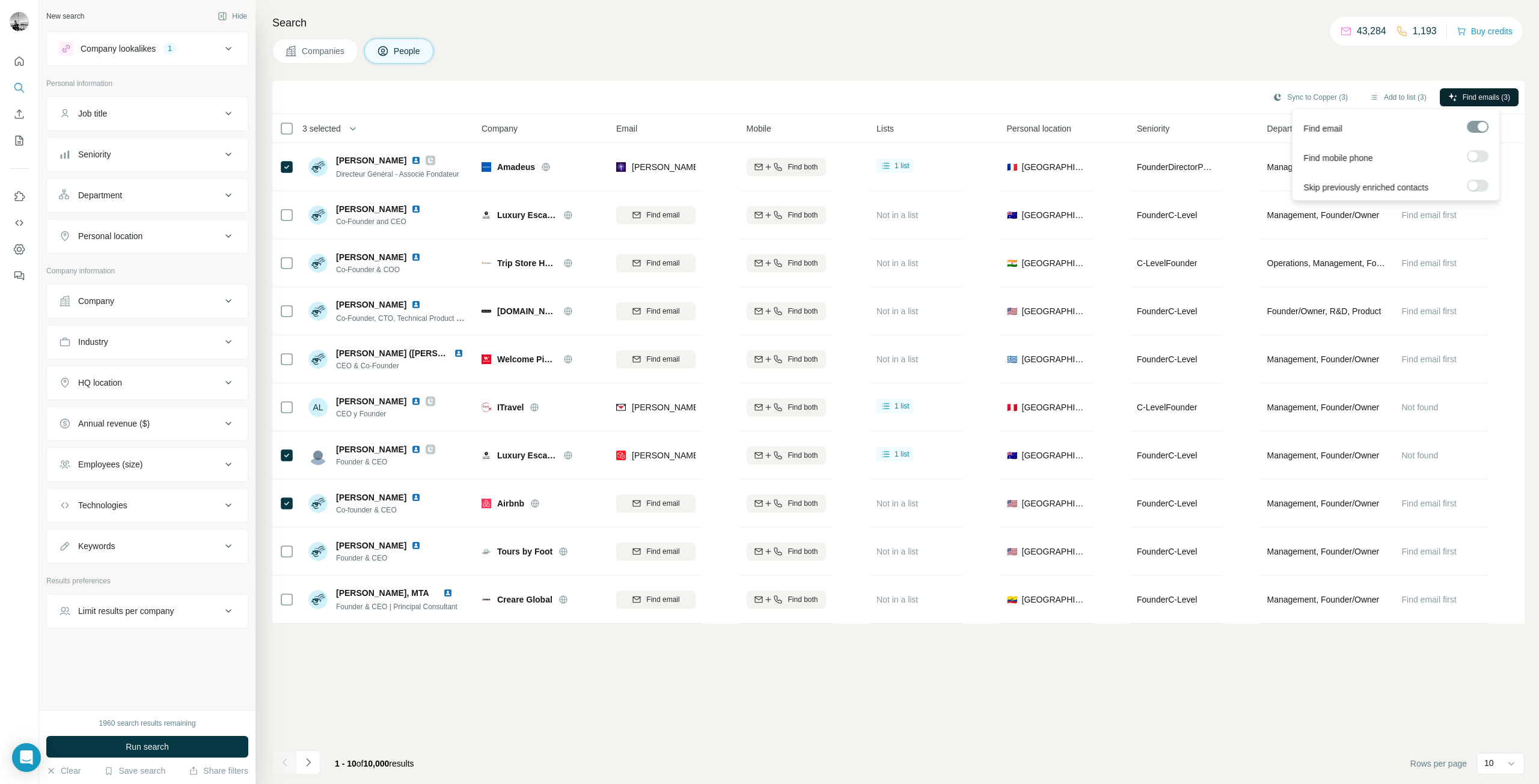
click at [1463, 95] on span "Find emails (3)" at bounding box center [1486, 97] width 47 height 11
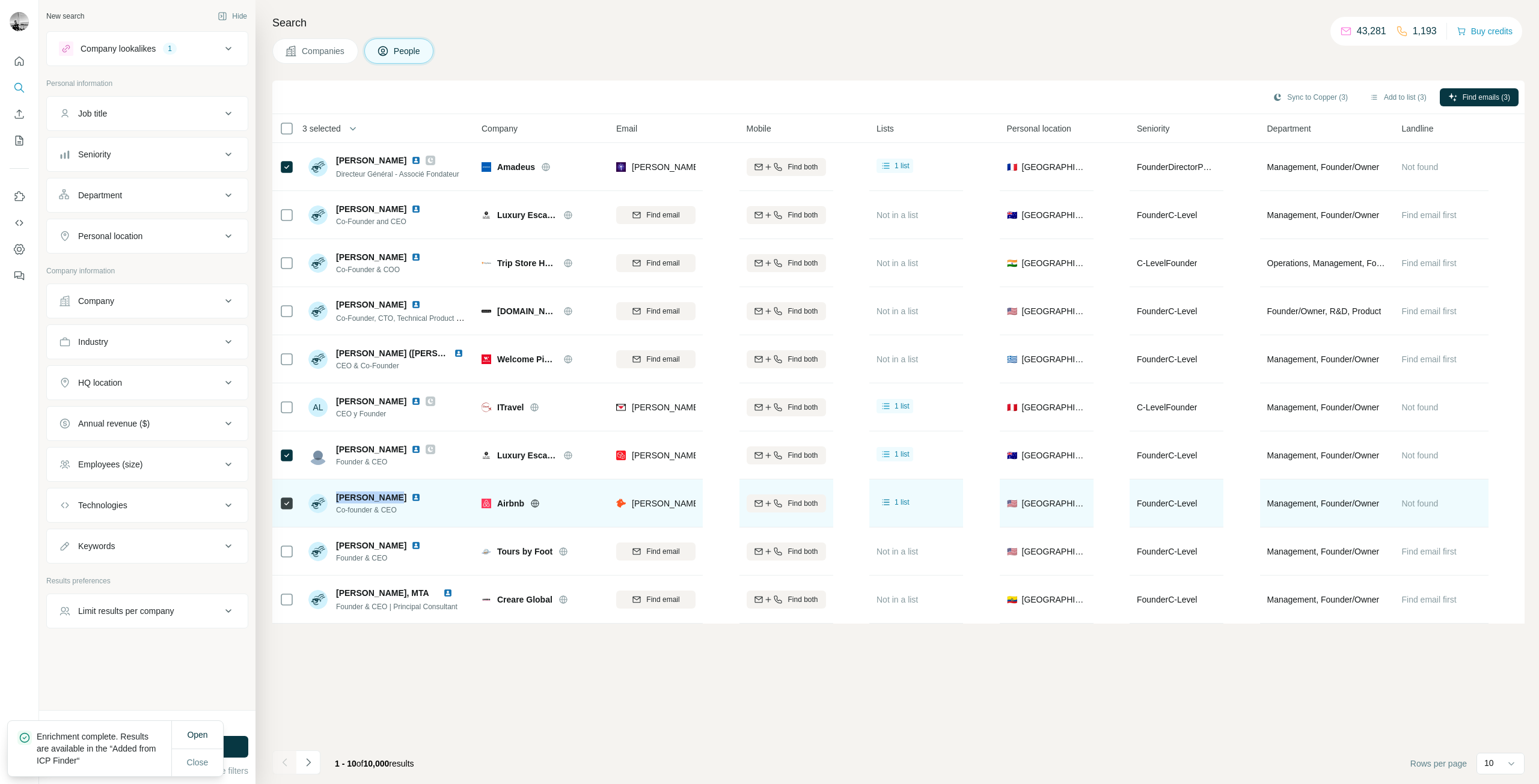
drag, startPoint x: 333, startPoint y: 498, endPoint x: 390, endPoint y: 494, distance: 57.1
click at [390, 494] on div "Brian Chesky Co-founder & CEO" at bounding box center [366, 503] width 117 height 24
copy span "[PERSON_NAME]"
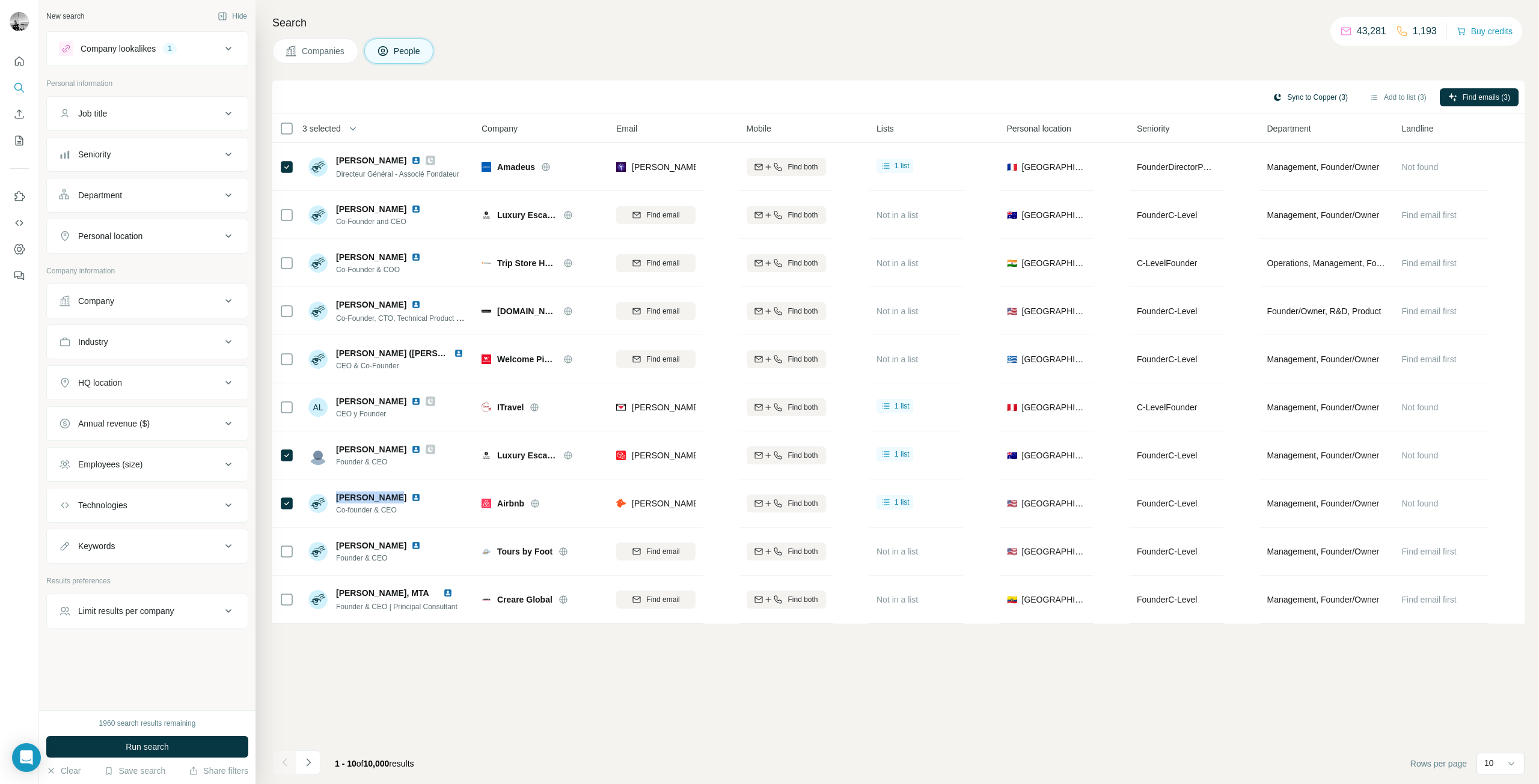
click at [1296, 92] on button "Sync to Copper (3)" at bounding box center [1310, 97] width 92 height 18
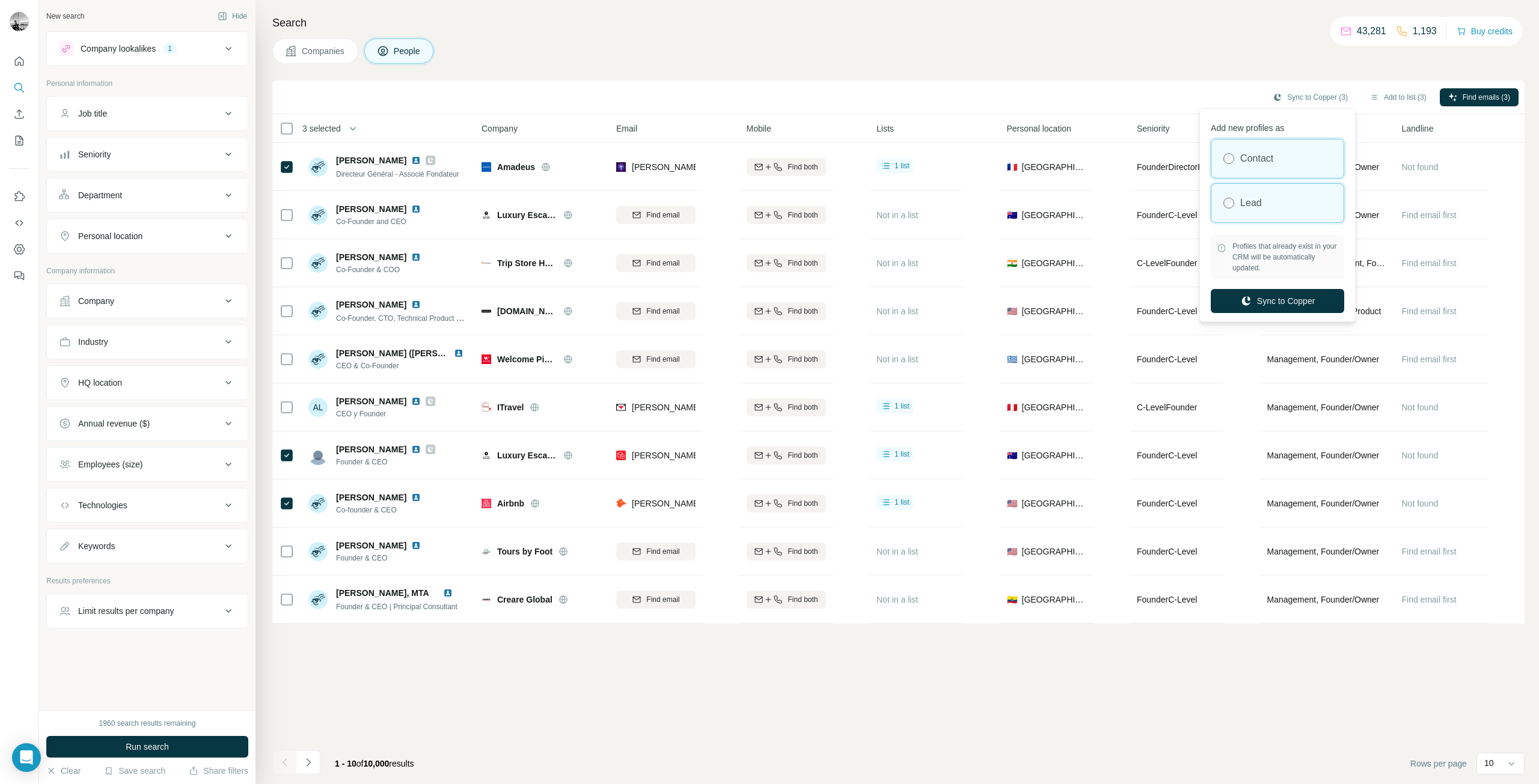
click at [1275, 198] on div "Lead" at bounding box center [1278, 203] width 133 height 39
click at [1289, 306] on button "Sync to Copper" at bounding box center [1277, 301] width 133 height 24
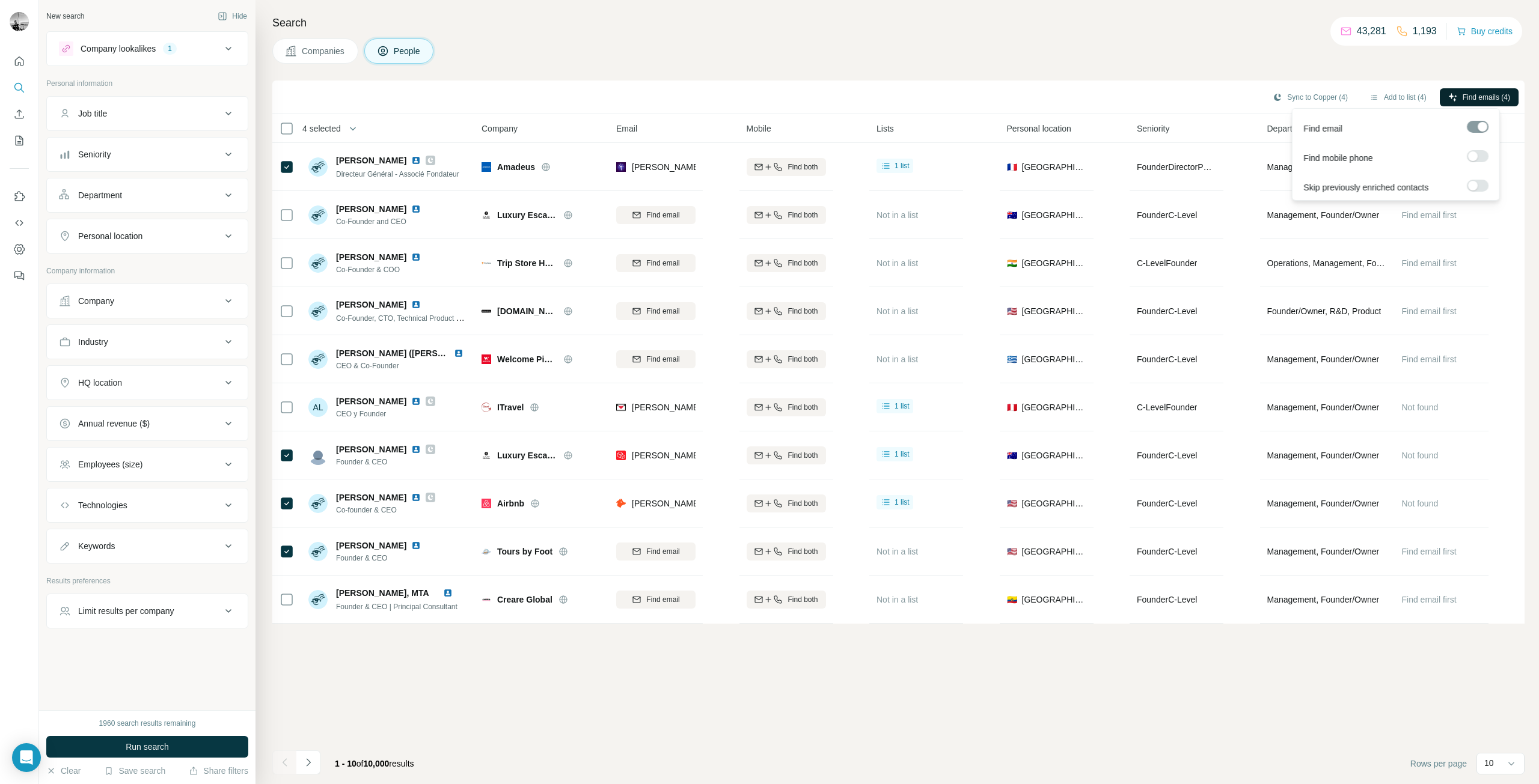
click at [1476, 95] on span "Find emails (4)" at bounding box center [1486, 97] width 47 height 11
click at [1287, 93] on button "Sync to Copper (4)" at bounding box center [1310, 97] width 92 height 18
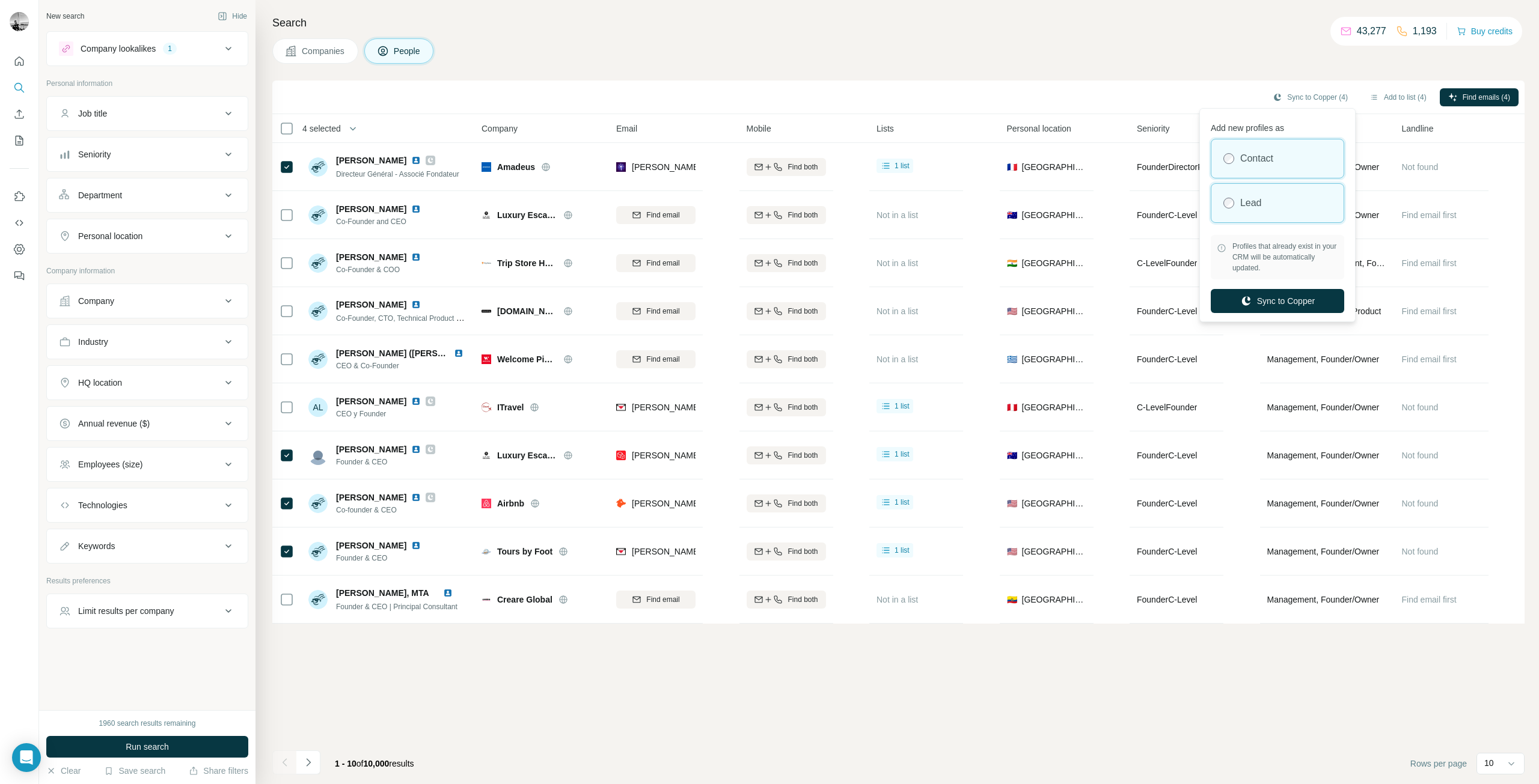
click at [1243, 202] on label "Lead" at bounding box center [1251, 203] width 22 height 15
click at [1286, 301] on button "Sync to Copper" at bounding box center [1277, 301] width 133 height 24
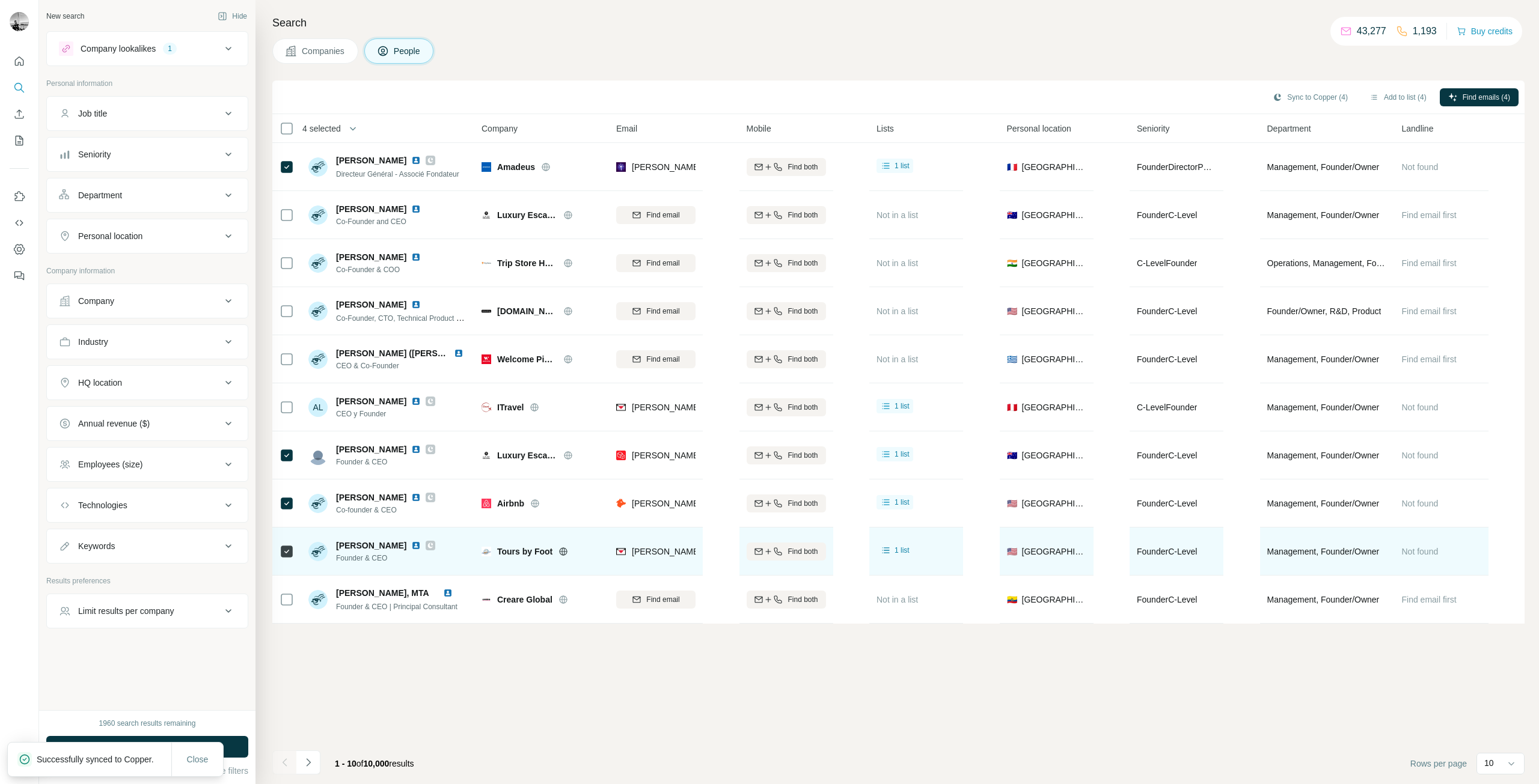
drag, startPoint x: 328, startPoint y: 546, endPoint x: 401, endPoint y: 542, distance: 73.1
click at [401, 542] on div "Britt McEachern Founder & CEO" at bounding box center [371, 551] width 127 height 24
copy div "[PERSON_NAME]"
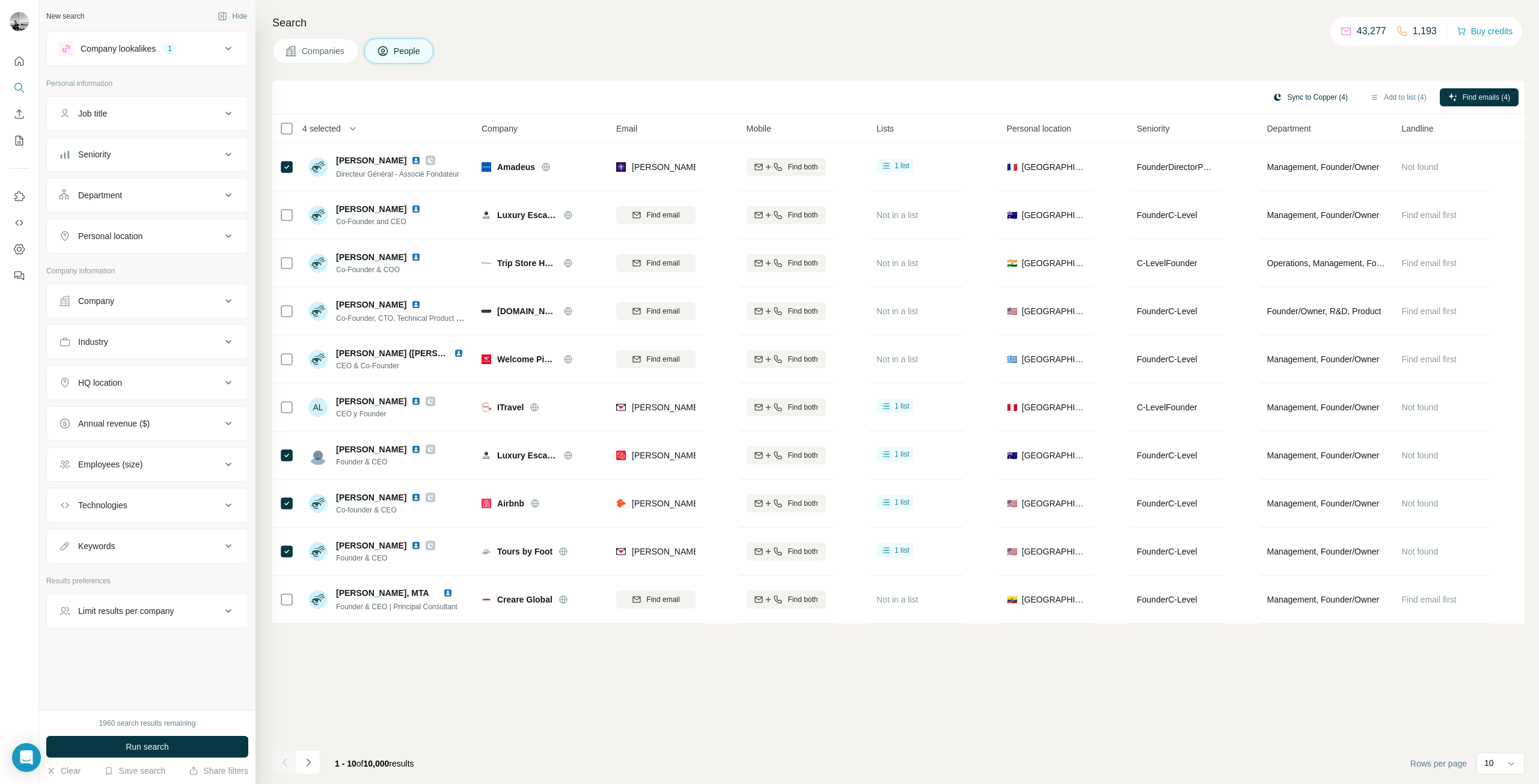
click at [1308, 98] on button "Sync to Copper (4)" at bounding box center [1310, 97] width 92 height 18
click at [1302, 93] on button "Sync to Copper (1)" at bounding box center [1310, 97] width 92 height 18
click at [1284, 193] on button "Sync to Copper" at bounding box center [1280, 186] width 133 height 24
